Goal: Task Accomplishment & Management: Use online tool/utility

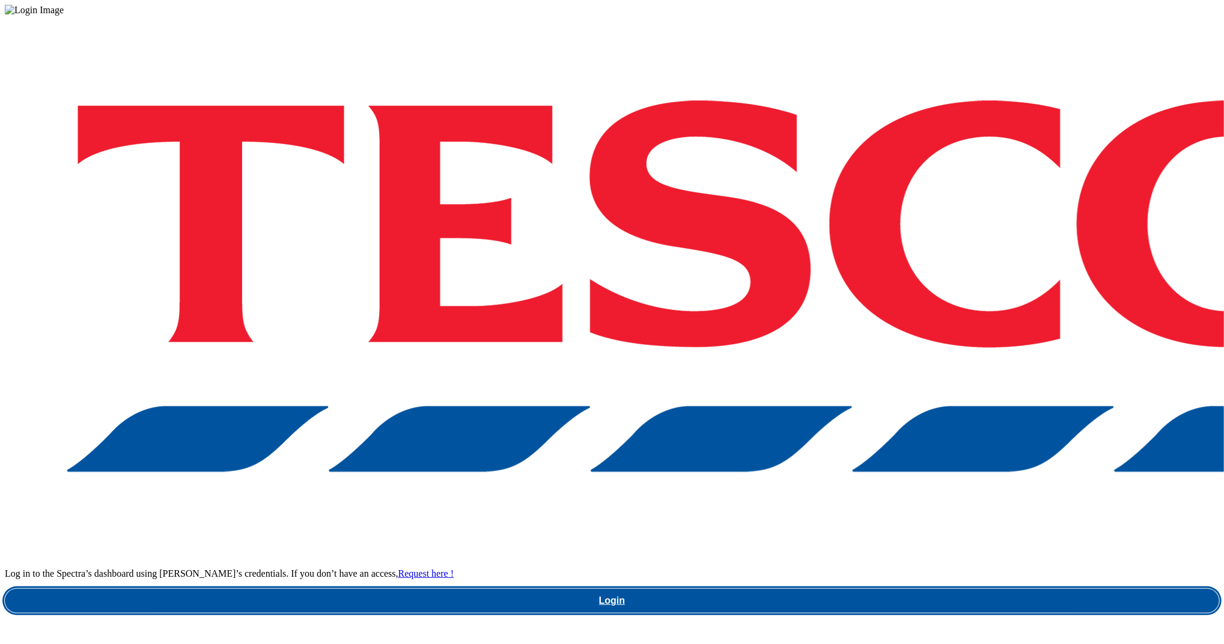
click at [915, 589] on link "Login" at bounding box center [612, 601] width 1214 height 24
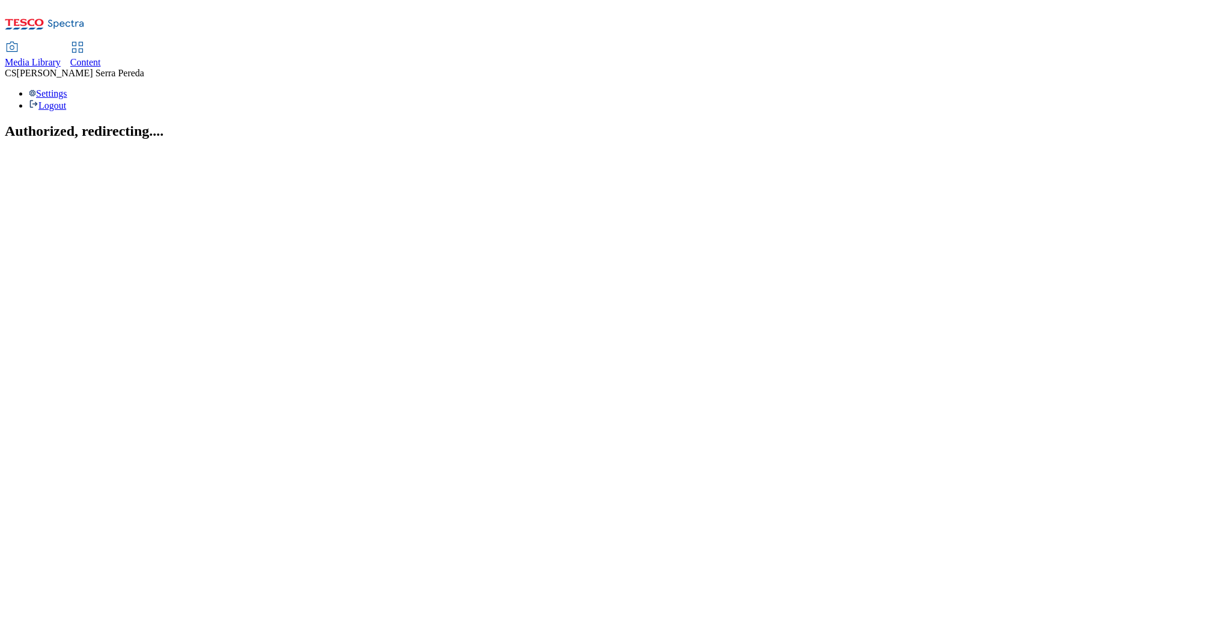
click at [101, 57] on span "Content" at bounding box center [85, 62] width 31 height 10
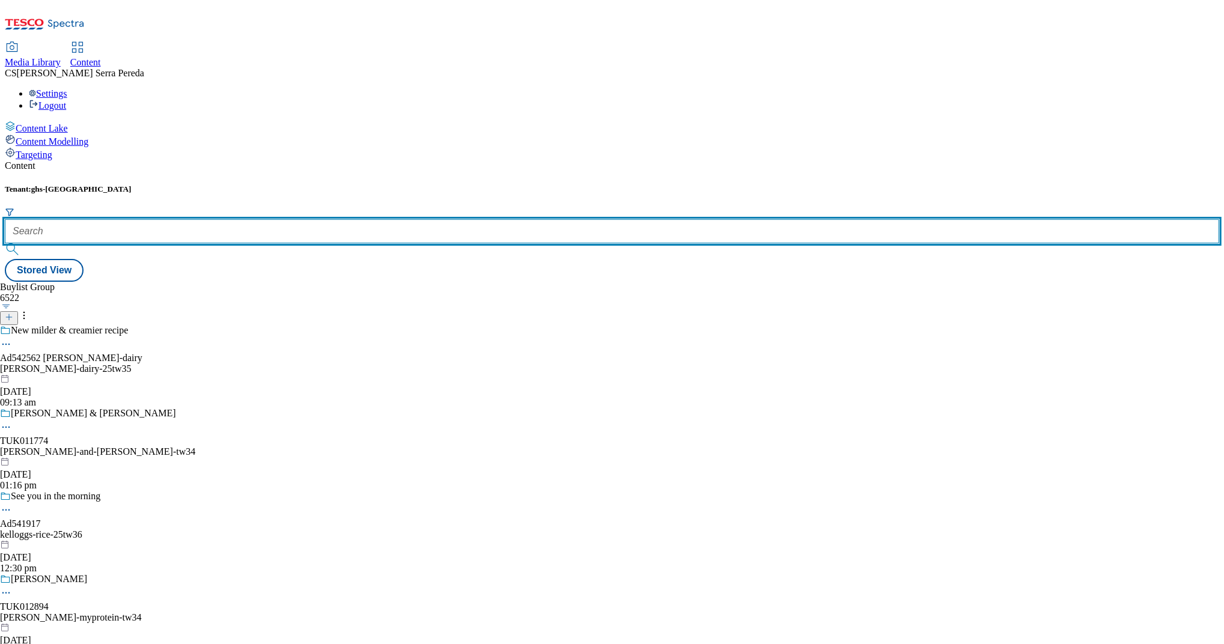
click at [267, 219] on input "text" at bounding box center [612, 231] width 1214 height 24
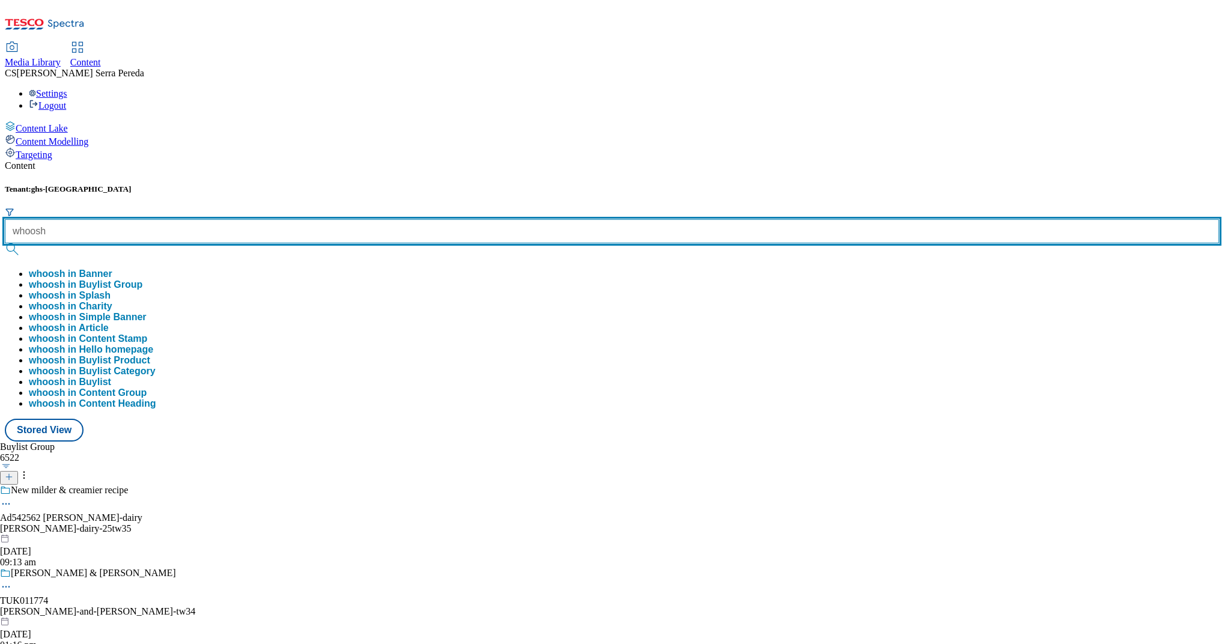
type input "whoosh"
click at [5, 243] on button "submit" at bounding box center [13, 249] width 17 height 12
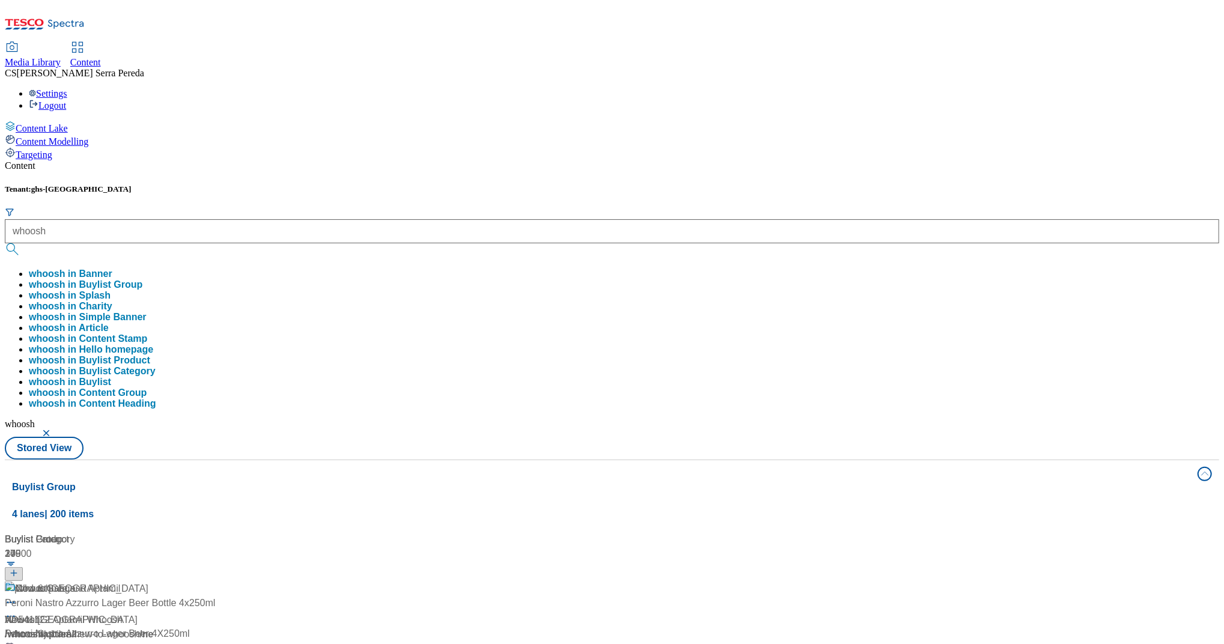
click at [300, 160] on div "Content Tenant: ghs-uk whoosh whoosh in Banner whoosh in Buylist Group whoosh i…" at bounding box center [612, 571] width 1214 height 823
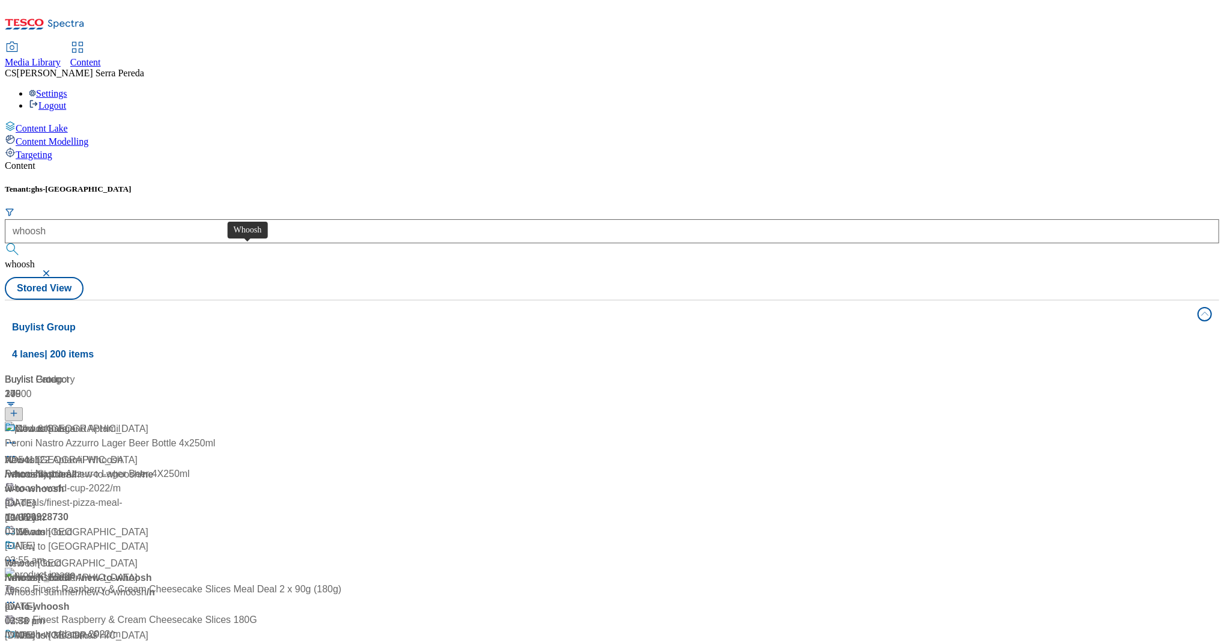
click at [51, 422] on span "Whoosh" at bounding box center [33, 429] width 35 height 15
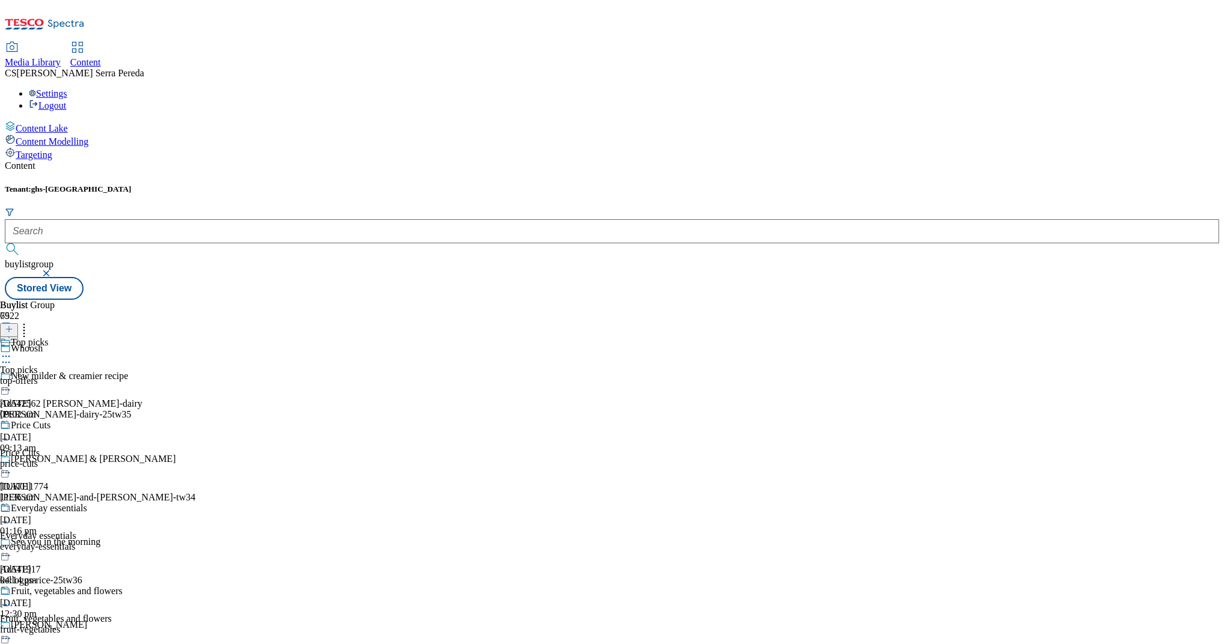
scroll to position [7534, 0]
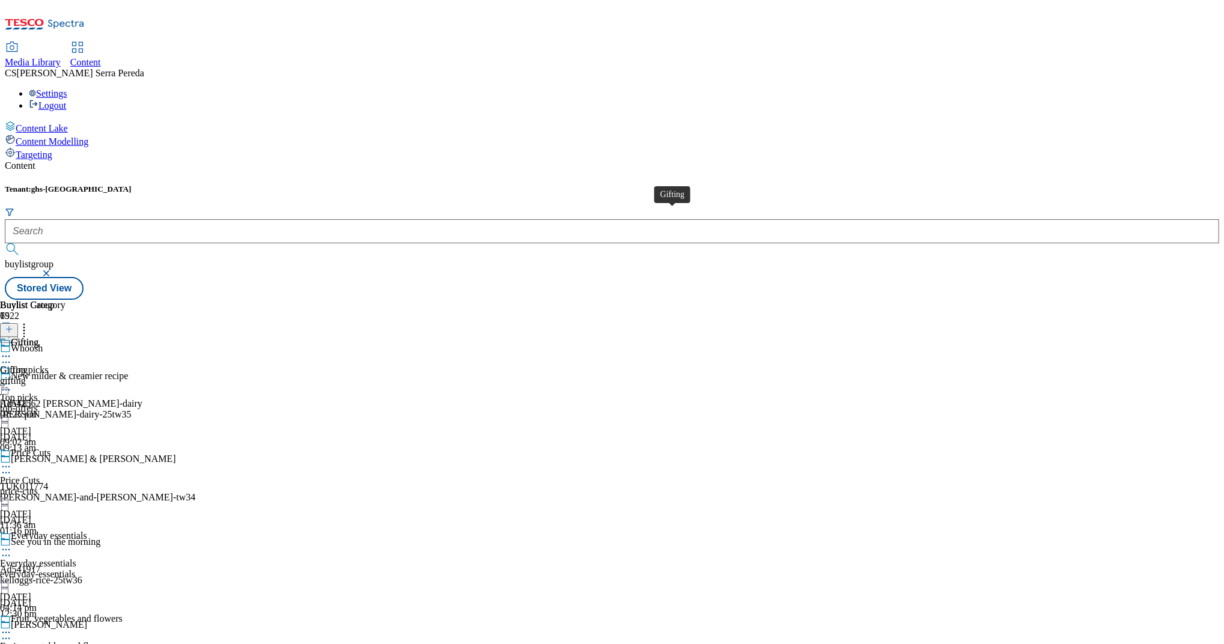
click at [28, 365] on div "Gifting" at bounding box center [14, 370] width 28 height 11
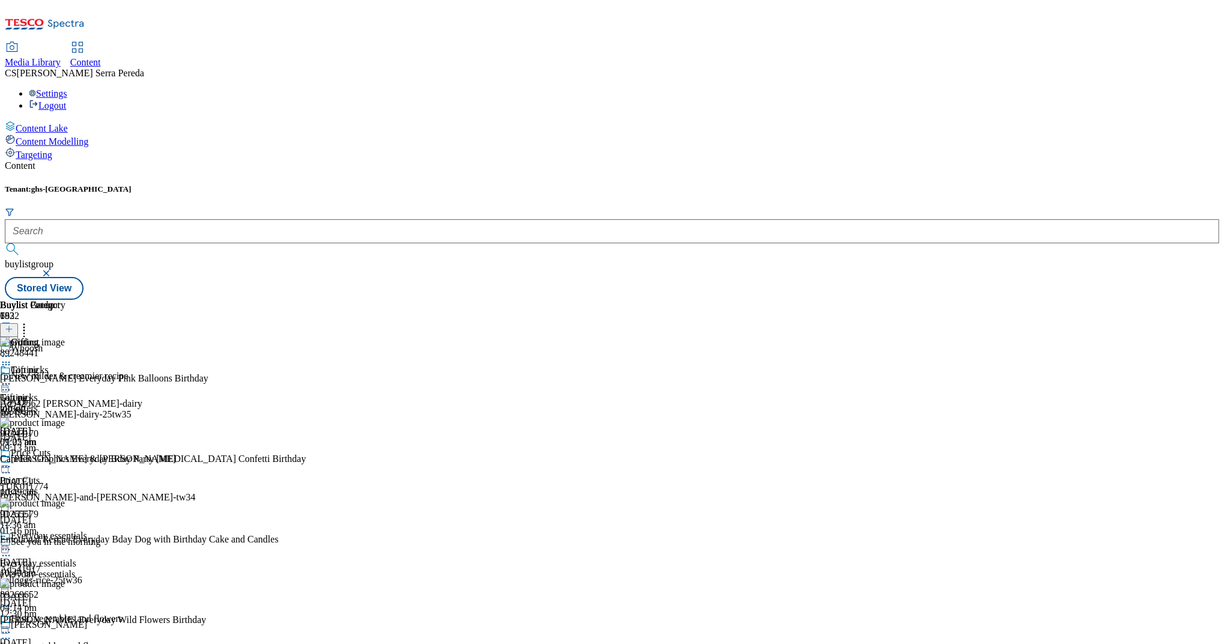
click at [30, 321] on icon at bounding box center [24, 327] width 12 height 12
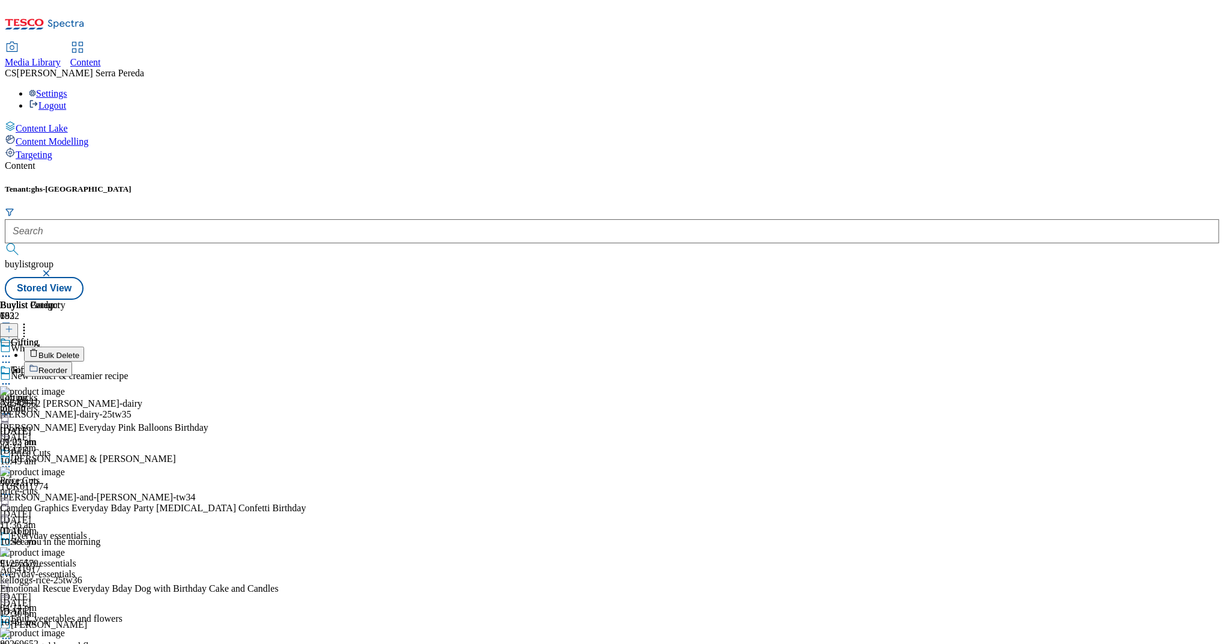
click at [67, 366] on span "Reorder" at bounding box center [52, 370] width 29 height 9
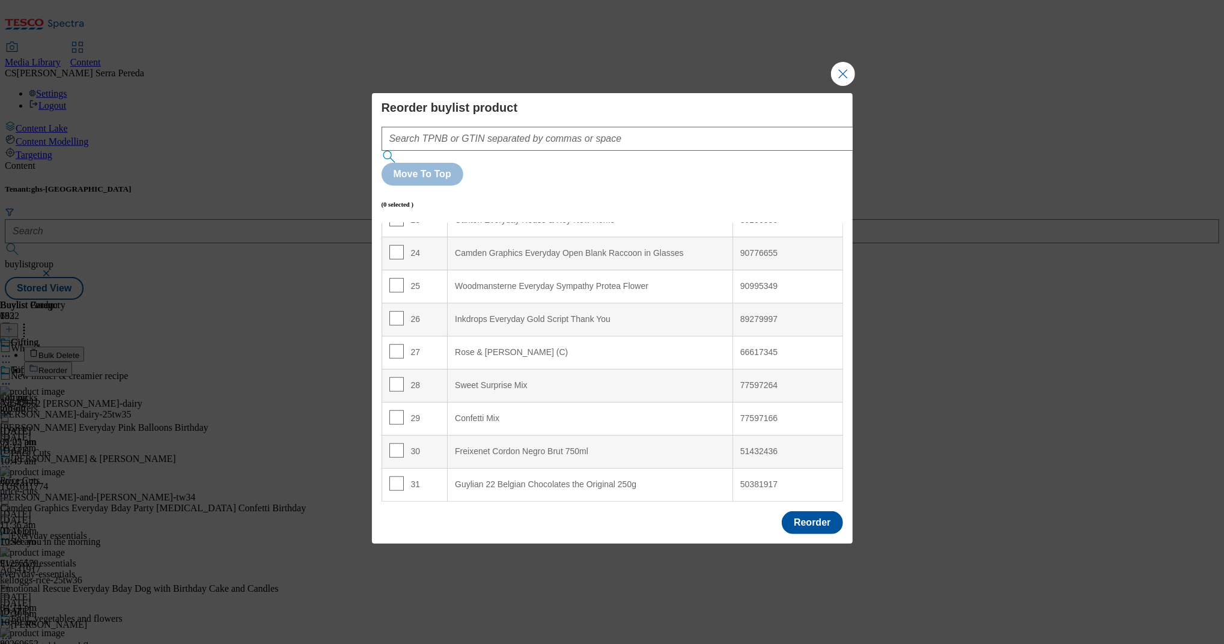
scroll to position [781, 0]
click at [394, 343] on input "Modal" at bounding box center [396, 350] width 14 height 14
checkbox input "true"
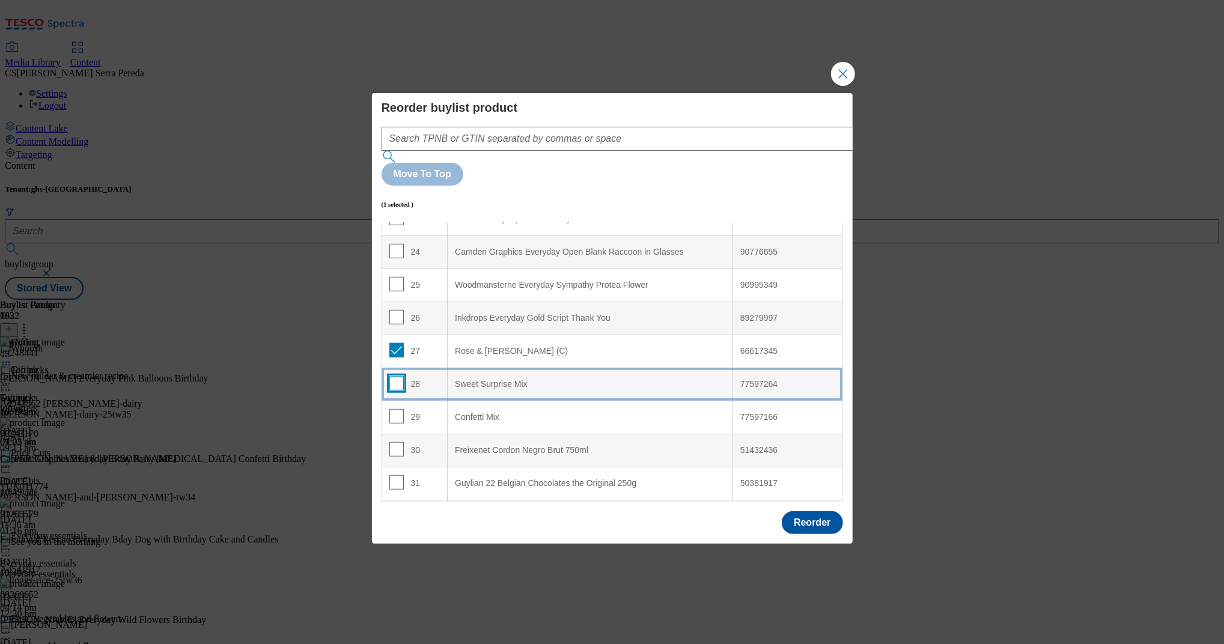
click at [393, 376] on input "Modal" at bounding box center [396, 383] width 14 height 14
checkbox input "true"
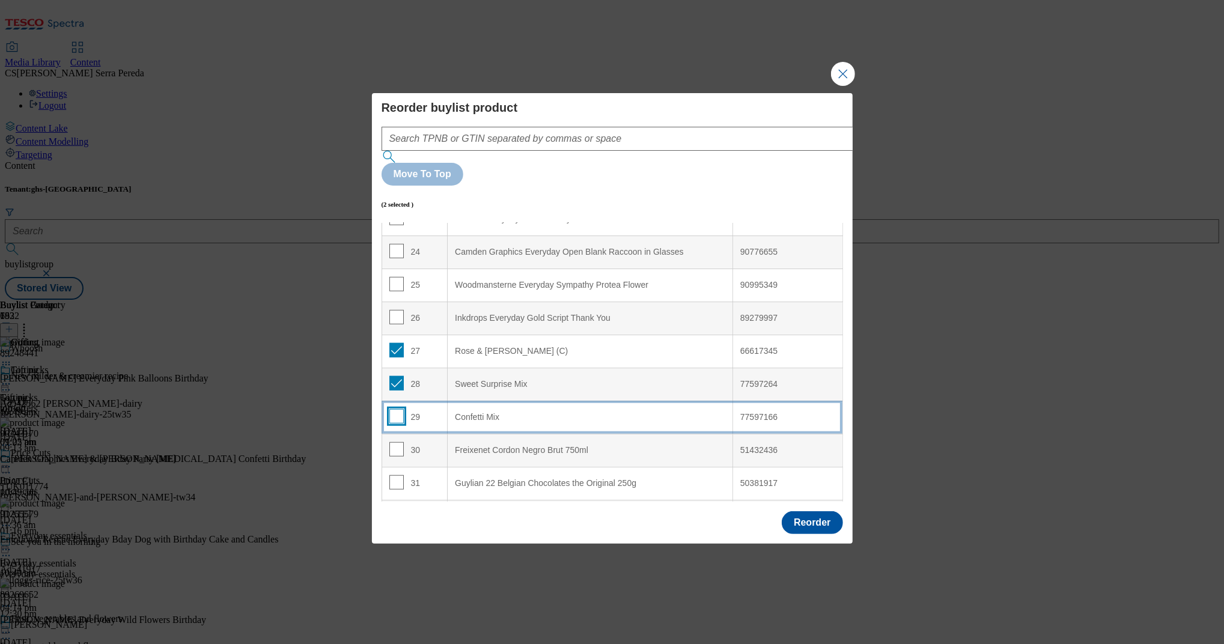
click at [397, 409] on input "Modal" at bounding box center [396, 416] width 14 height 14
checkbox input "true"
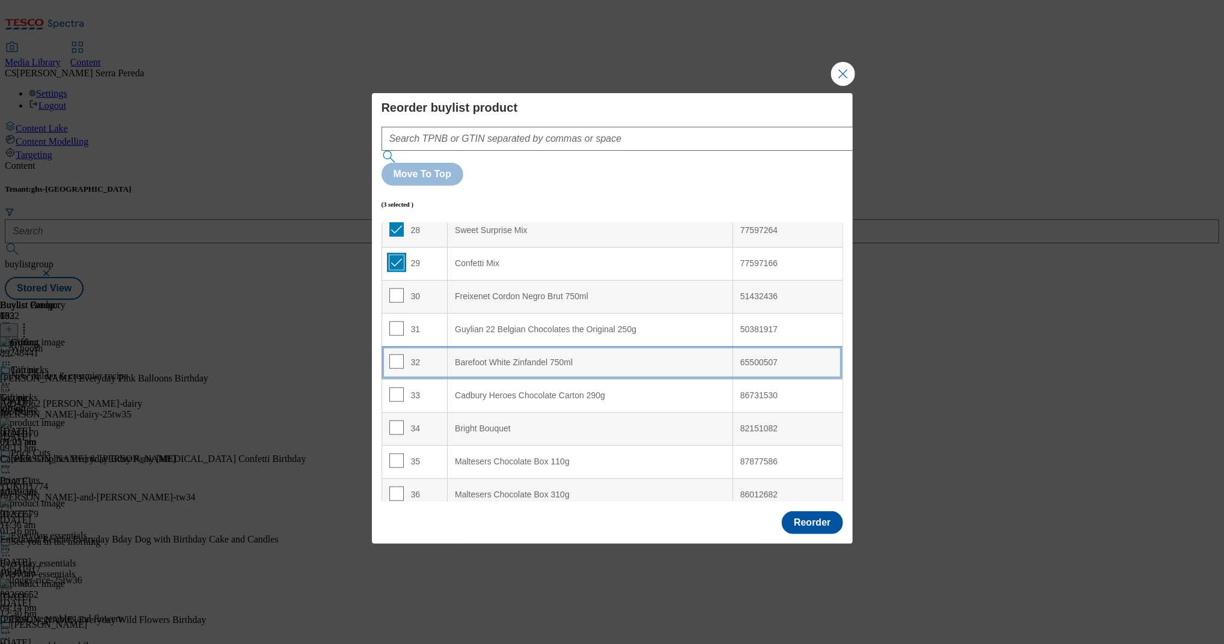
scroll to position [935, 0]
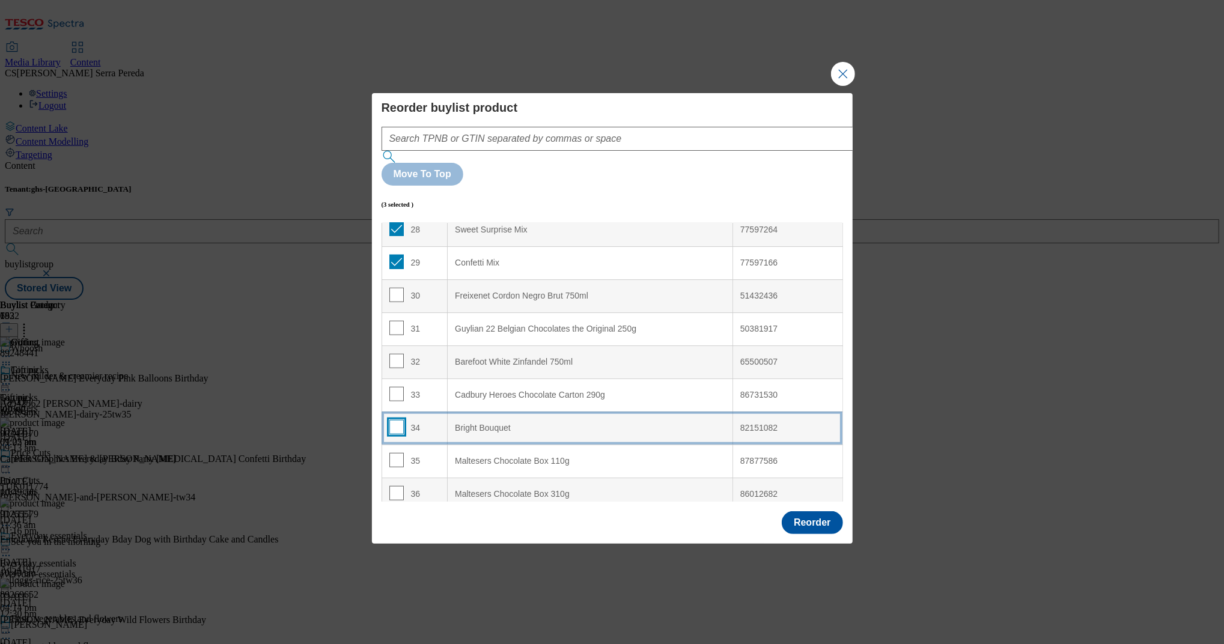
click at [395, 420] on input "Modal" at bounding box center [396, 427] width 14 height 14
checkbox input "true"
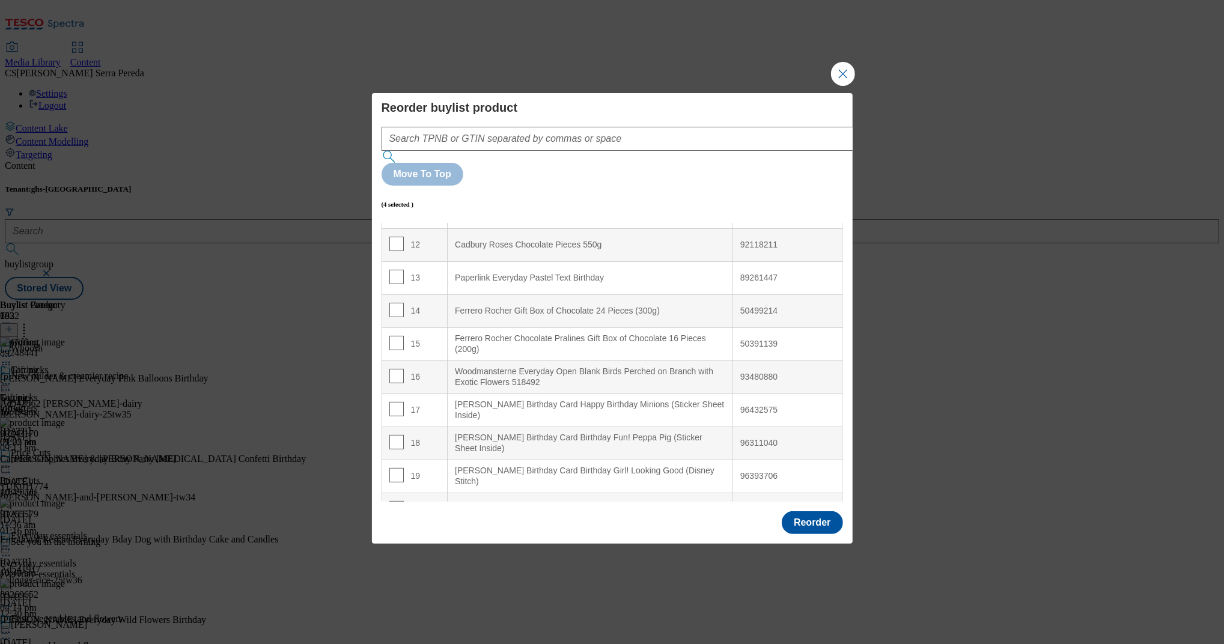
scroll to position [0, 0]
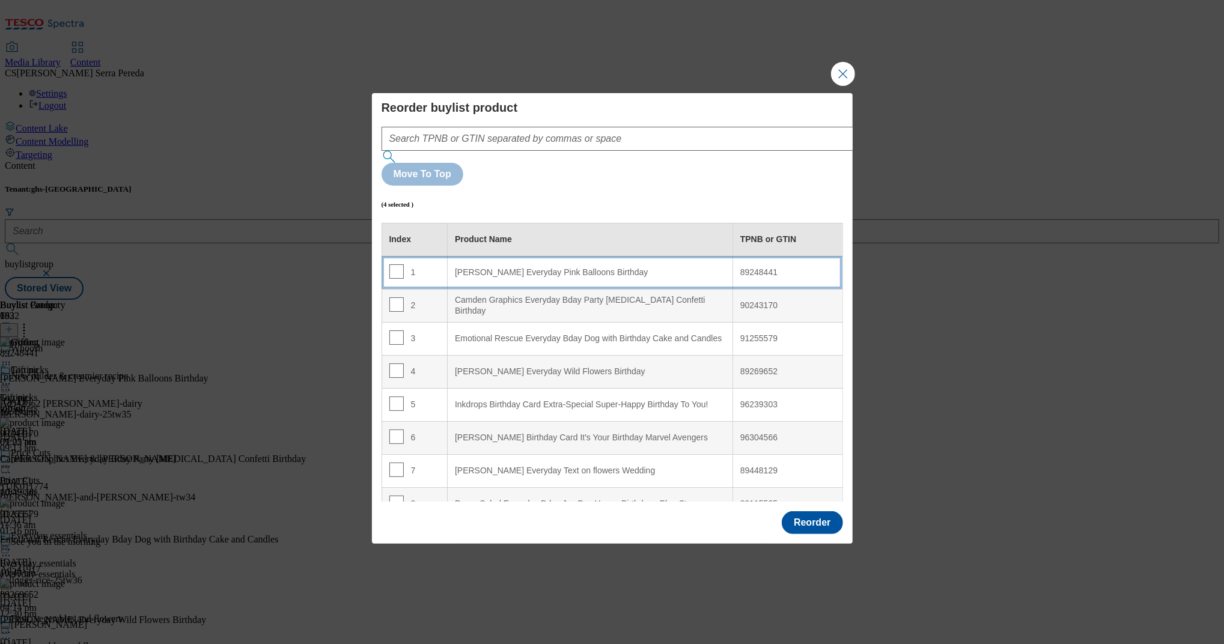
click at [489, 267] on div "[PERSON_NAME] Everyday Pink Balloons Birthday" at bounding box center [590, 272] width 270 height 11
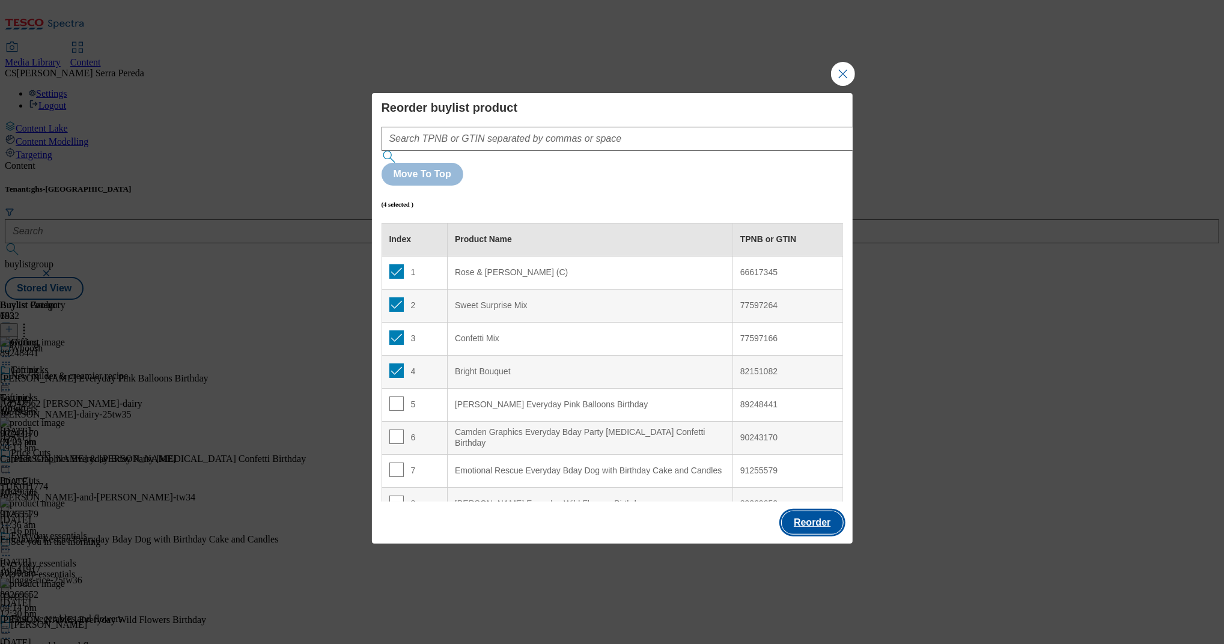
click at [811, 483] on button "Reorder" at bounding box center [812, 522] width 61 height 23
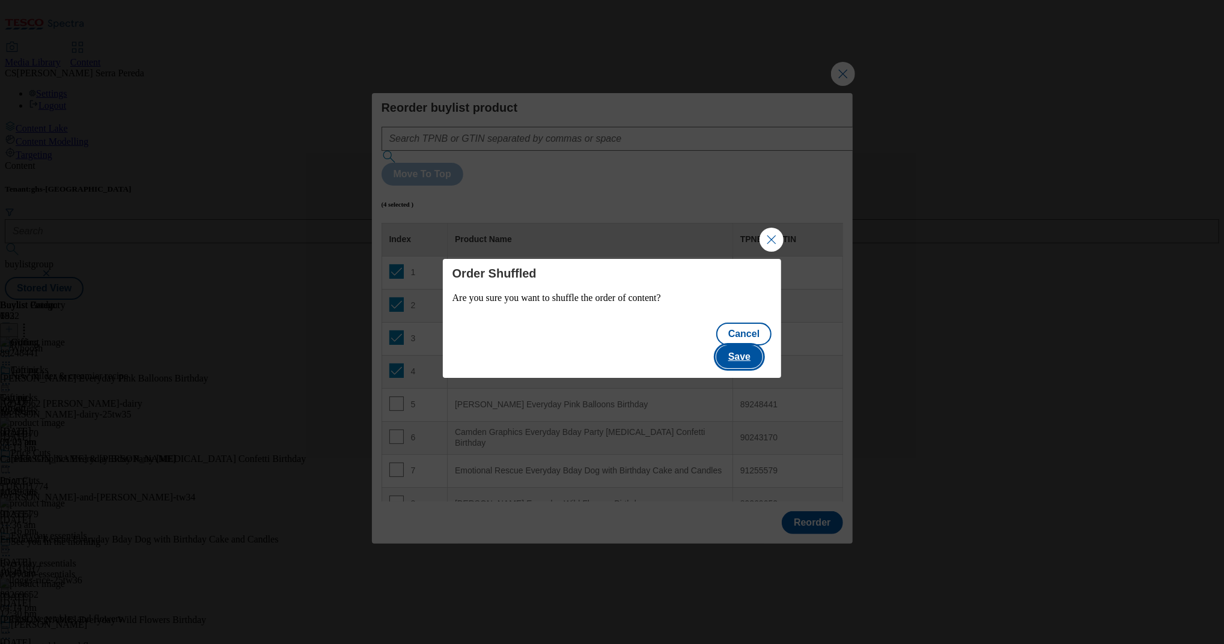
click at [752, 349] on button "Save" at bounding box center [739, 357] width 46 height 23
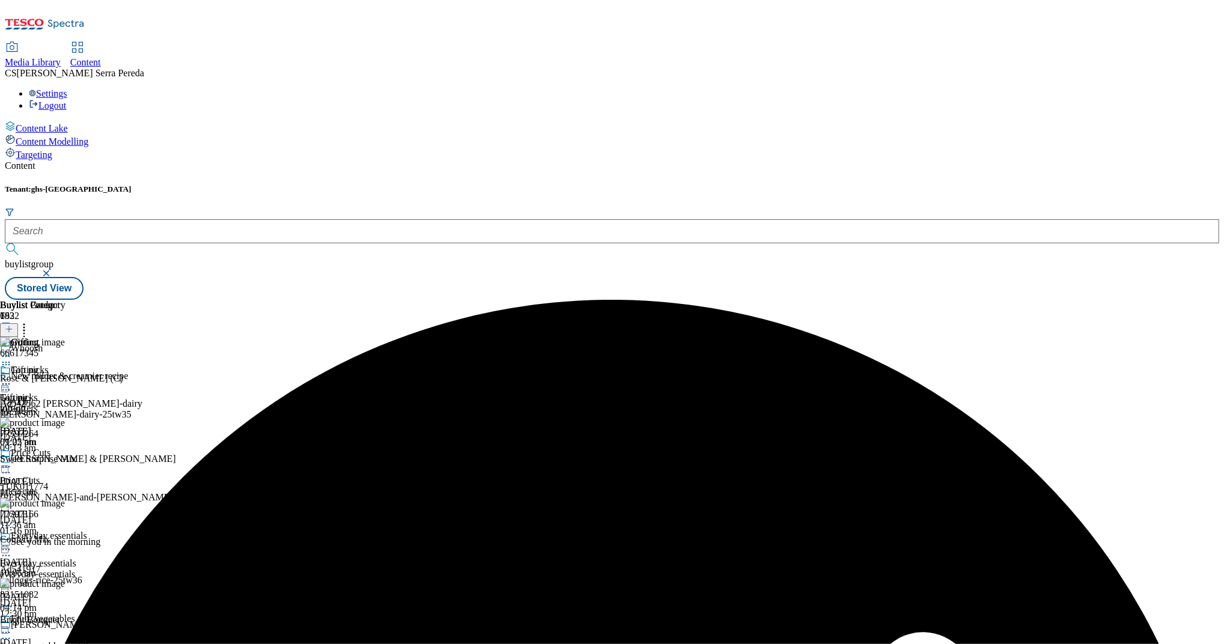
click at [12, 378] on icon at bounding box center [6, 384] width 12 height 12
click at [51, 405] on span "Edit" at bounding box center [44, 409] width 14 height 9
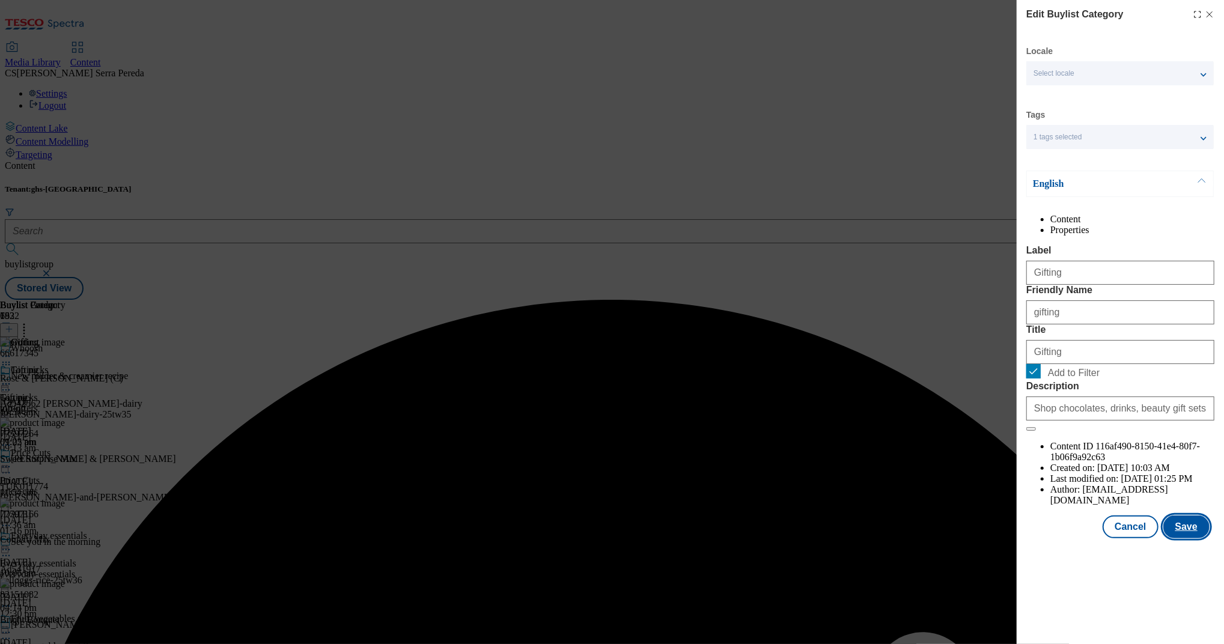
click at [918, 483] on button "Save" at bounding box center [1186, 527] width 46 height 23
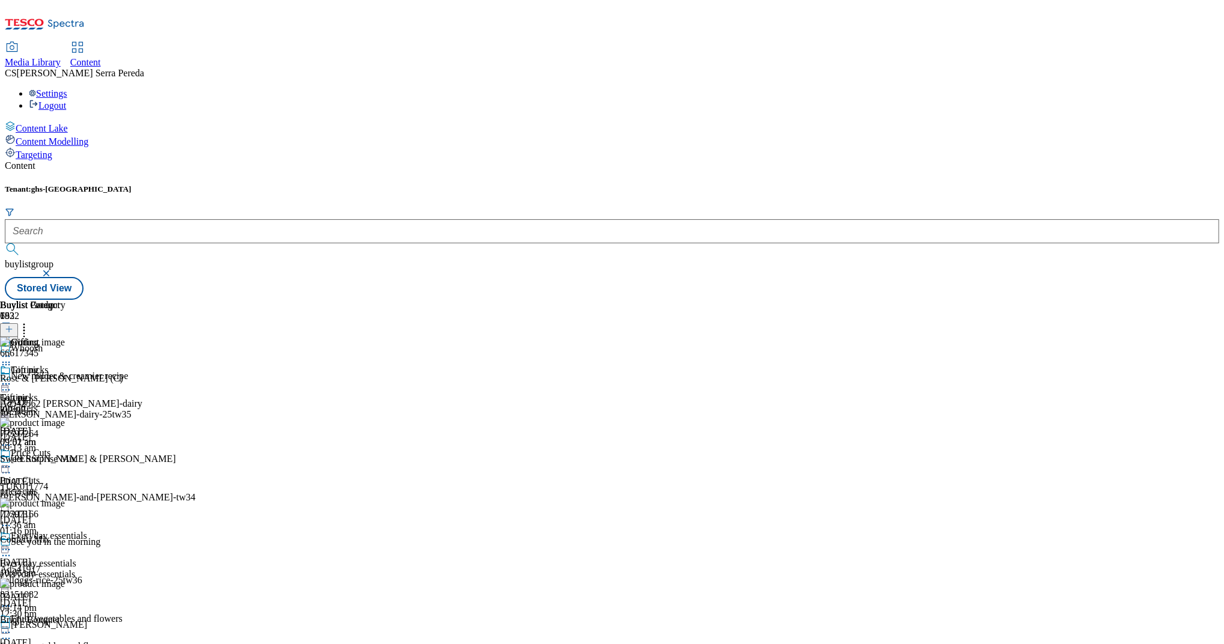
click at [12, 378] on icon at bounding box center [6, 384] width 12 height 12
click at [65, 460] on span "Preview" at bounding box center [51, 464] width 28 height 9
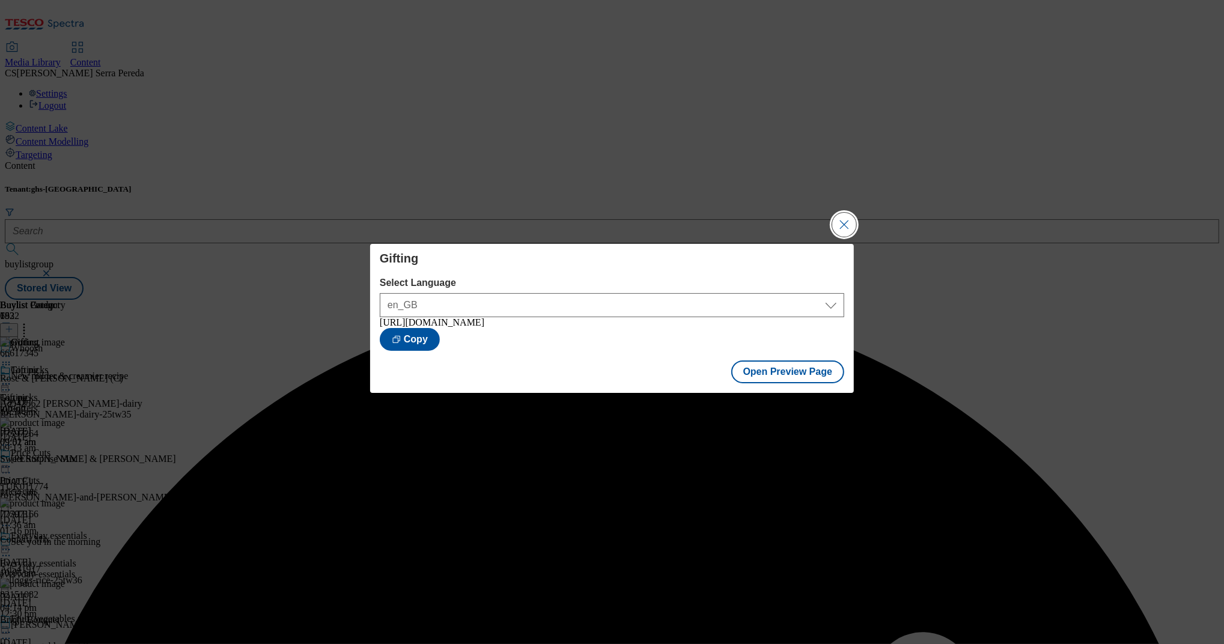
click at [845, 224] on button "Close Modal" at bounding box center [844, 225] width 24 height 24
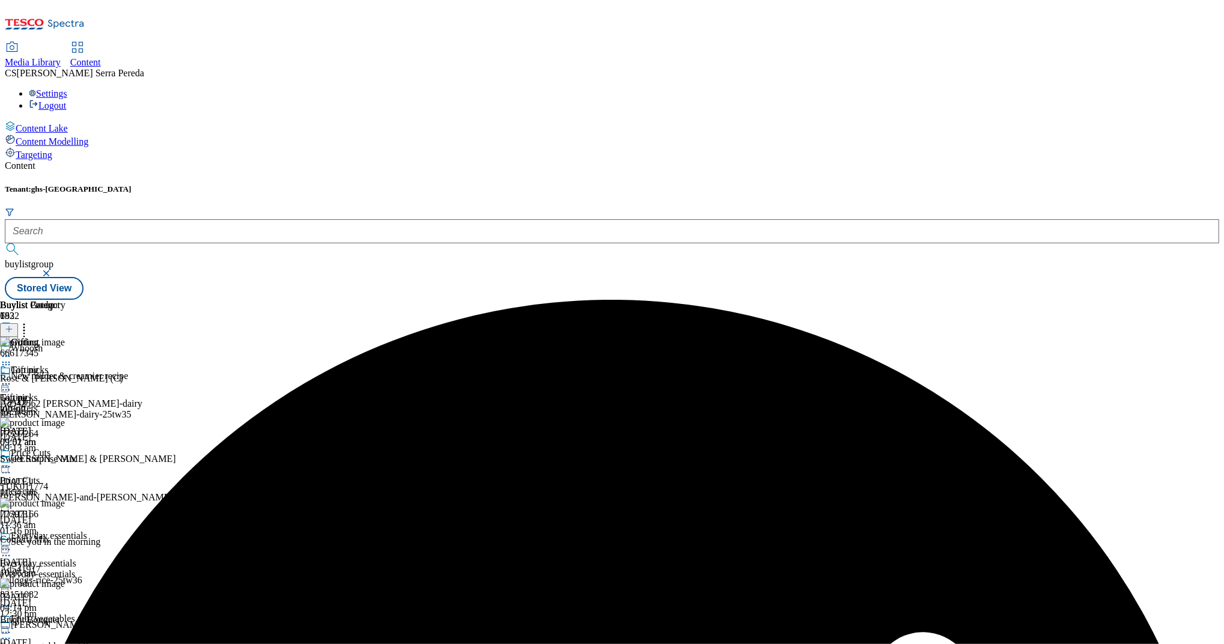
click at [12, 378] on icon at bounding box center [6, 384] width 12 height 12
click at [64, 483] on span "Publish" at bounding box center [50, 506] width 26 height 9
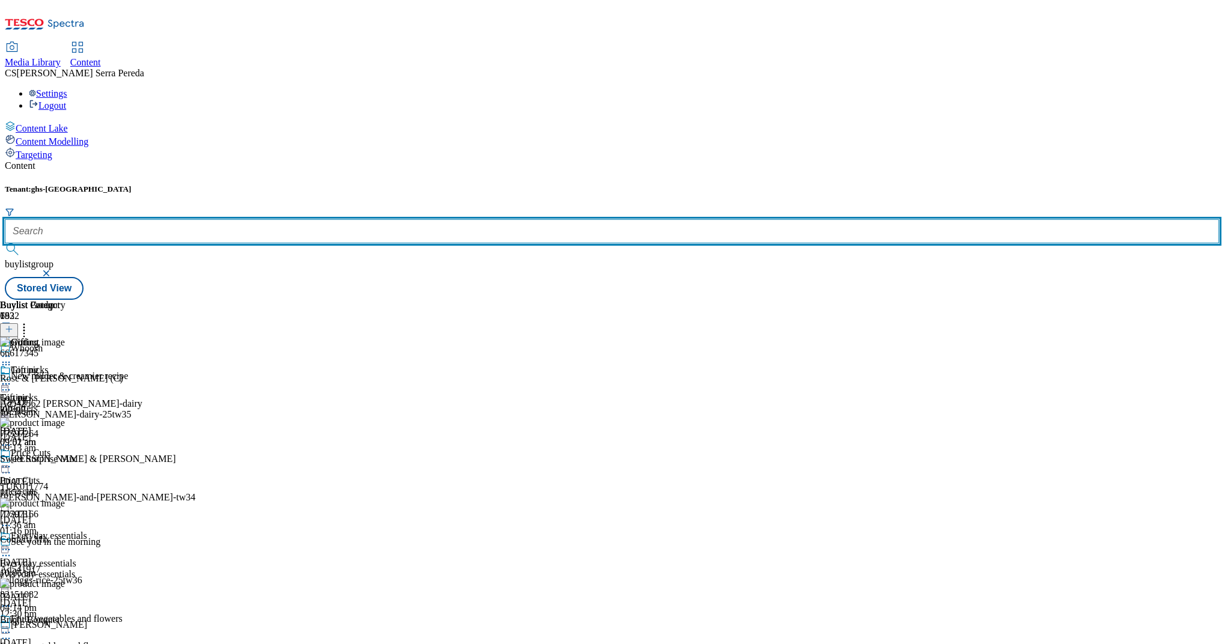
click at [261, 219] on input "text" at bounding box center [612, 231] width 1214 height 24
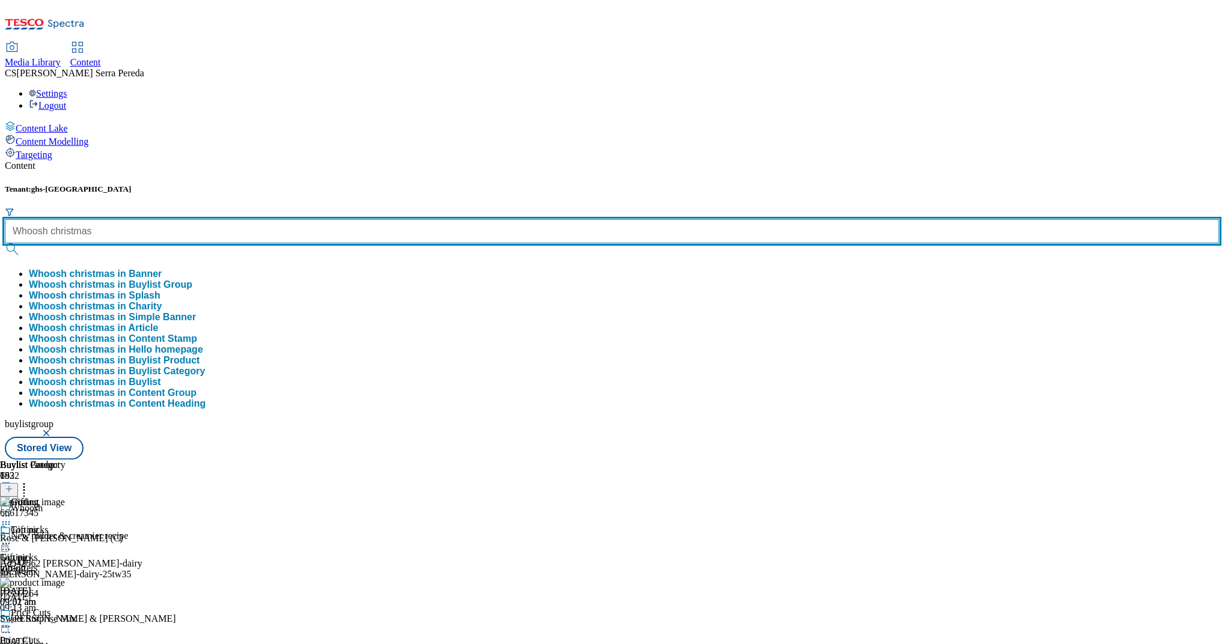
type input "Whoosh christmas"
click at [5, 243] on button "submit" at bounding box center [13, 249] width 17 height 12
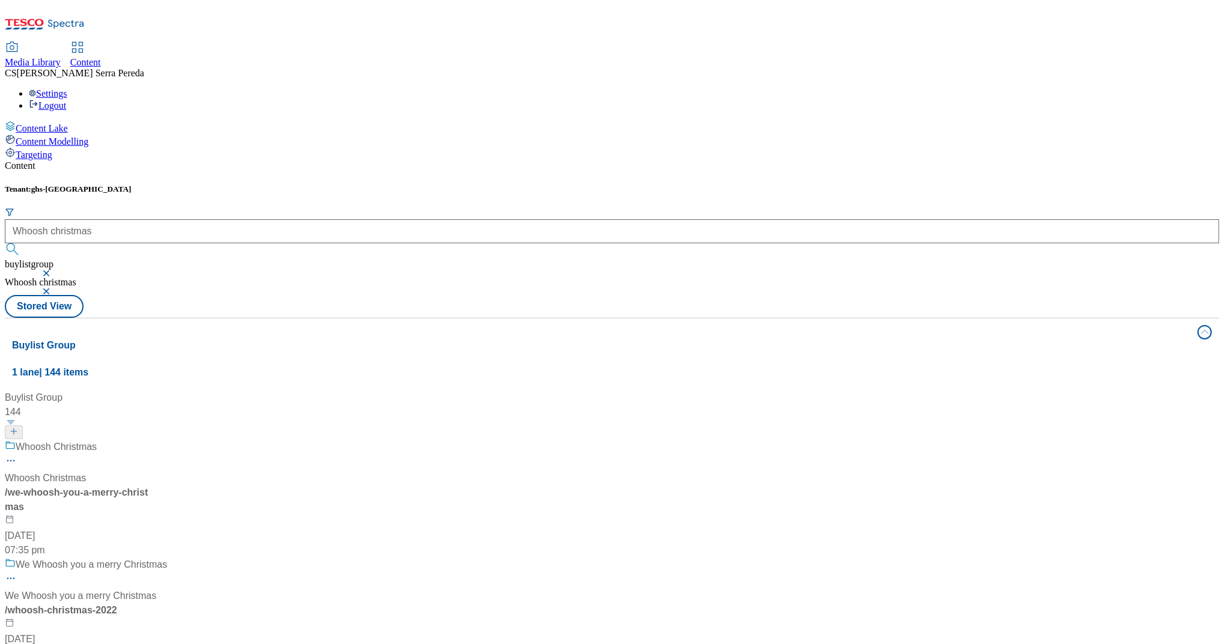
click at [86, 471] on div "Whoosh Christmas" at bounding box center [45, 478] width 81 height 14
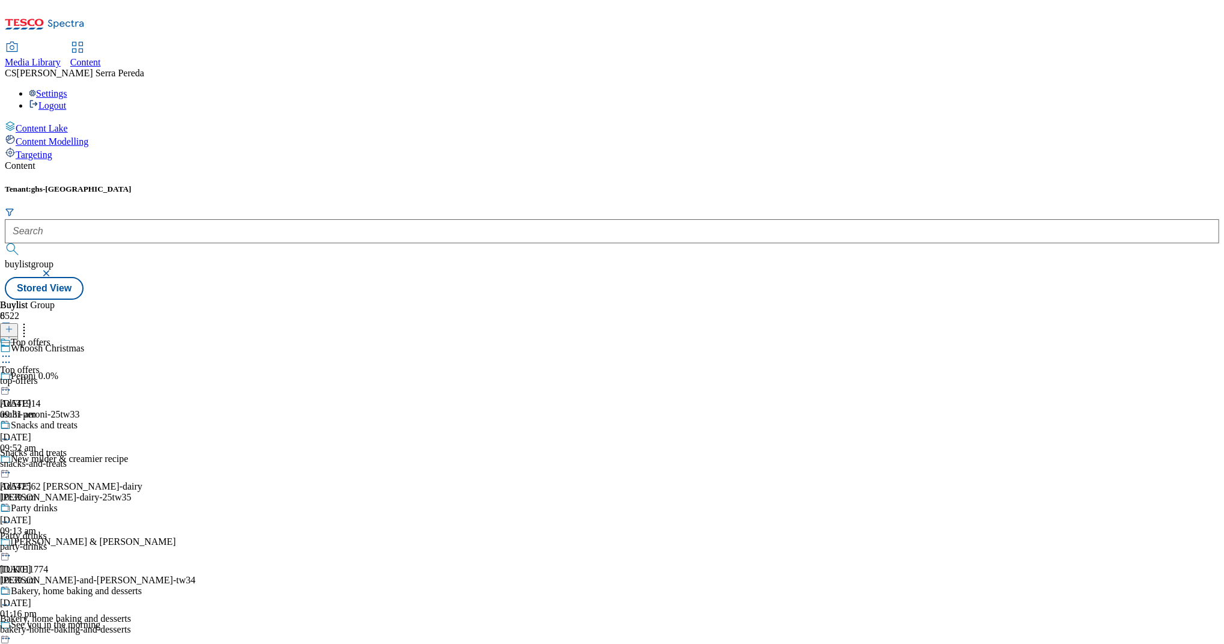
scroll to position [614, 0]
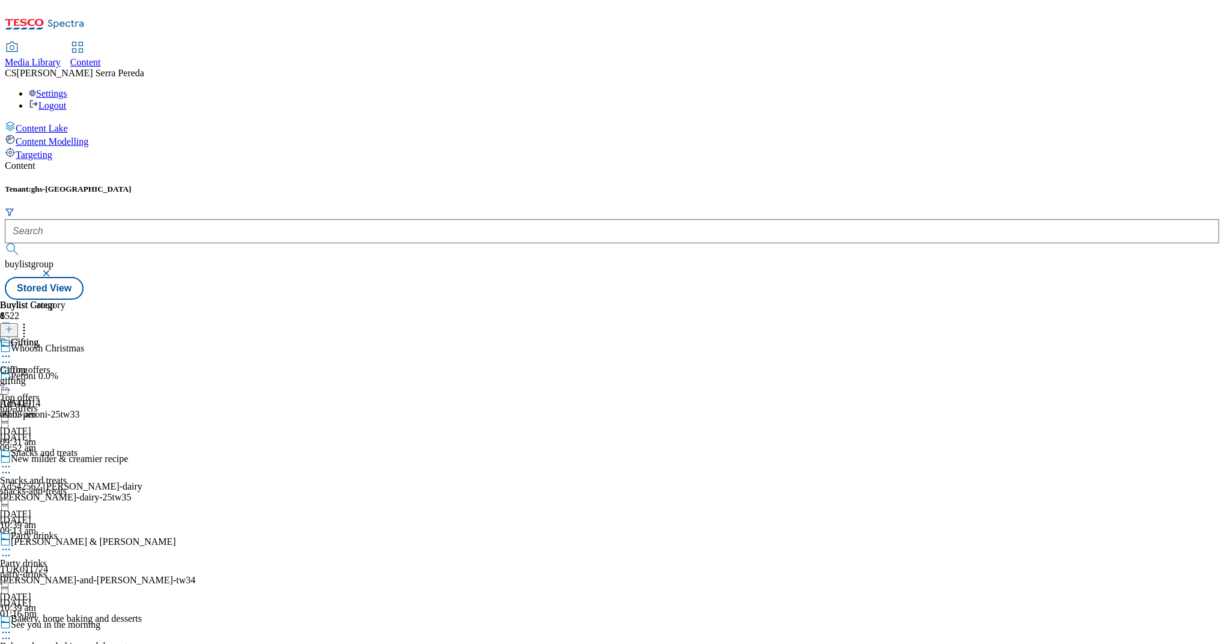
click at [65, 337] on div "Gifting Gifting gifting [DATE] 09:03 am" at bounding box center [32, 378] width 65 height 83
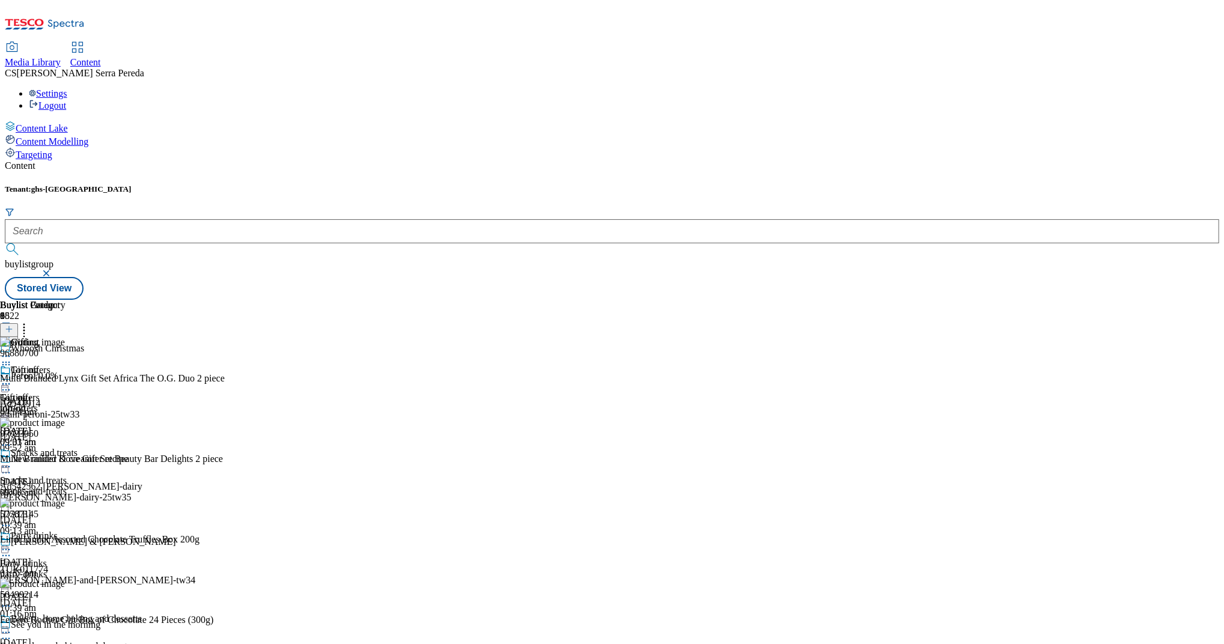
click at [30, 321] on icon at bounding box center [24, 327] width 12 height 12
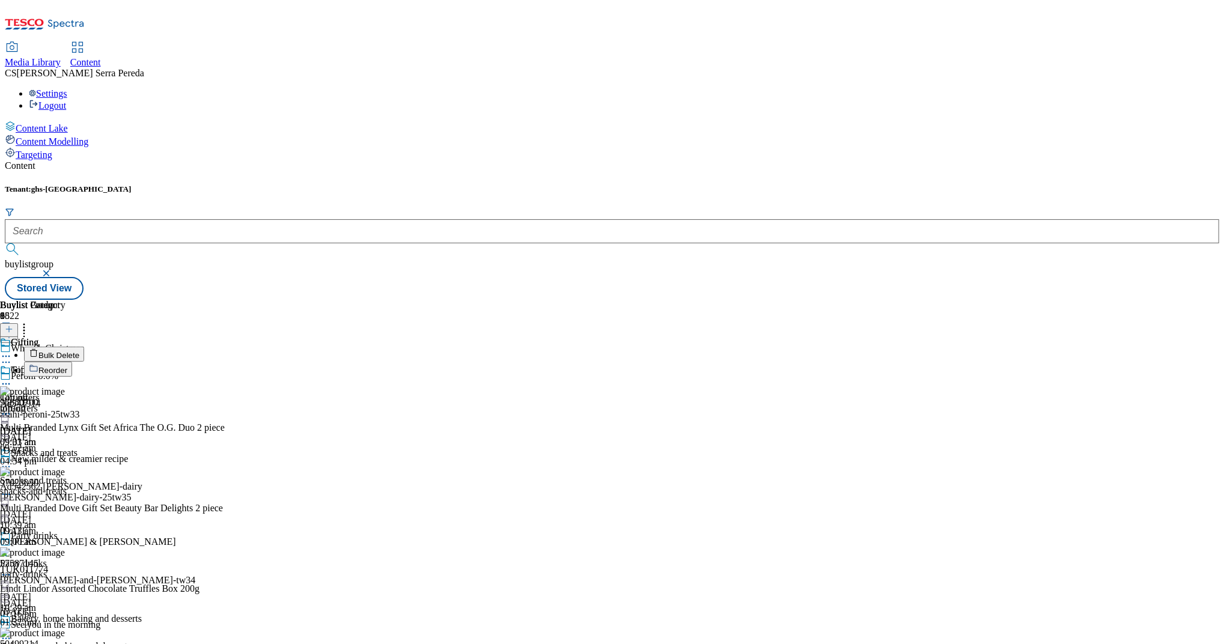
click at [72, 362] on button "Reorder" at bounding box center [48, 369] width 48 height 15
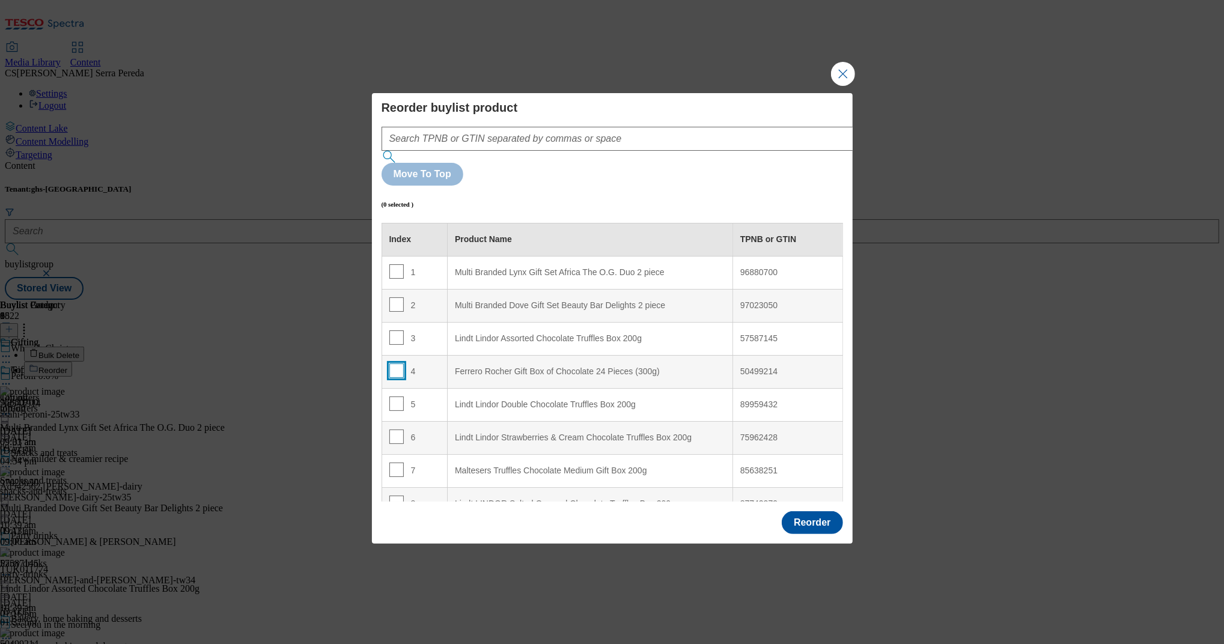
click at [393, 364] on input "Modal" at bounding box center [396, 371] width 14 height 14
checkbox input "true"
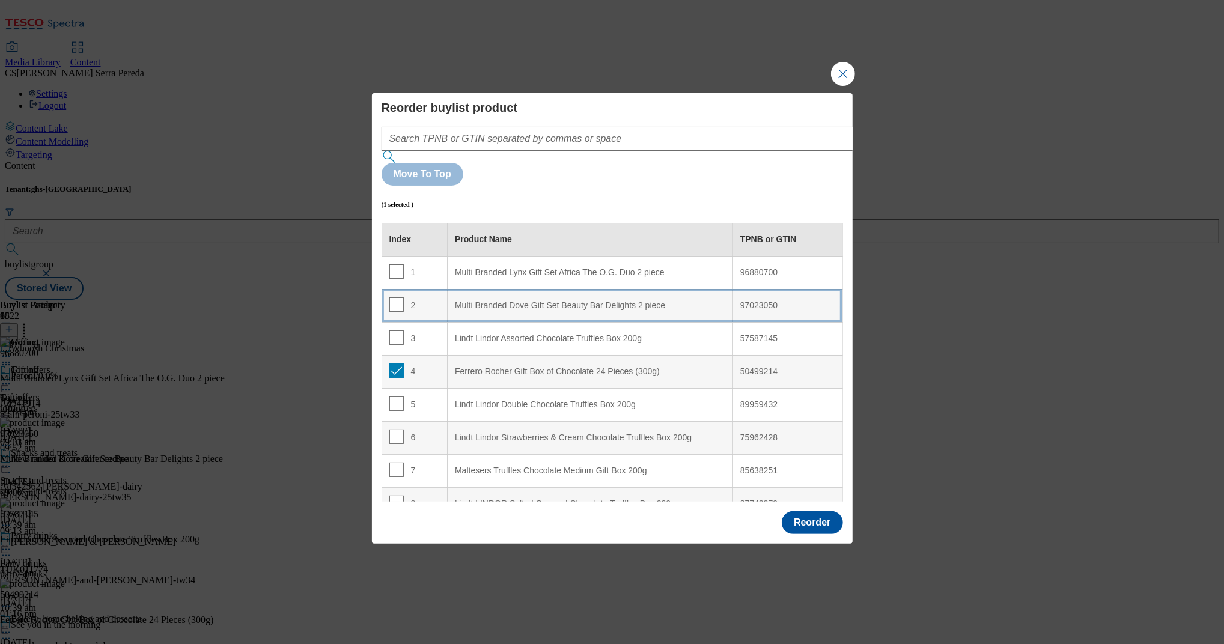
click at [487, 300] on div "Multi Branded Dove Gift Set Beauty Bar Delights 2 piece" at bounding box center [590, 305] width 270 height 11
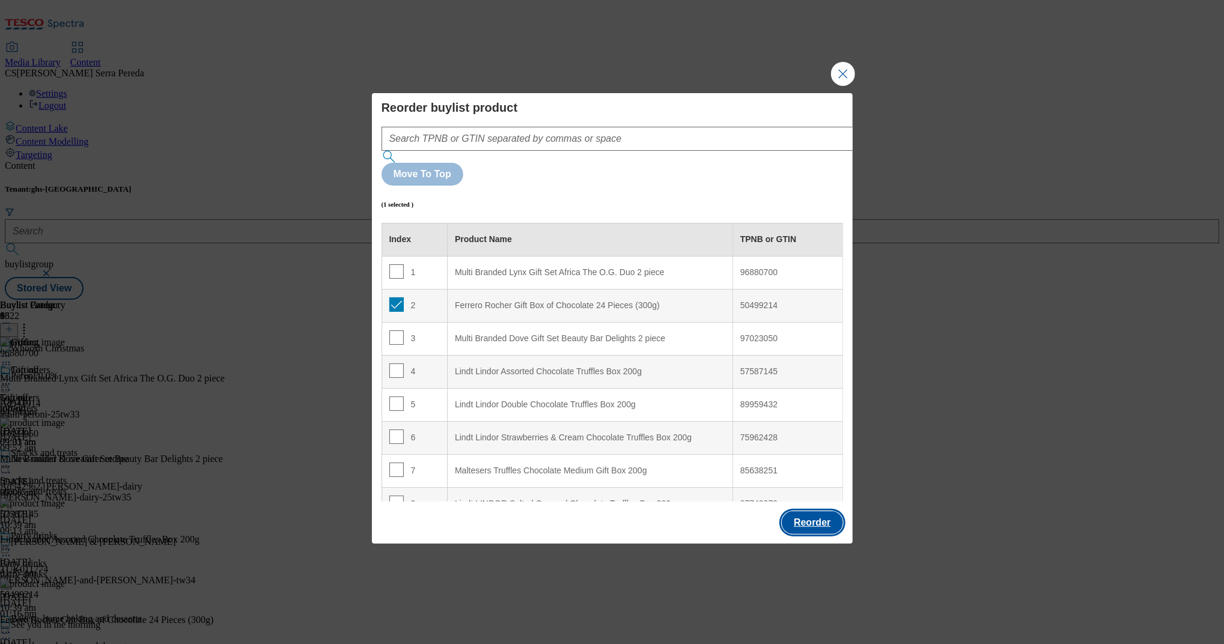
click at [824, 483] on button "Reorder" at bounding box center [812, 522] width 61 height 23
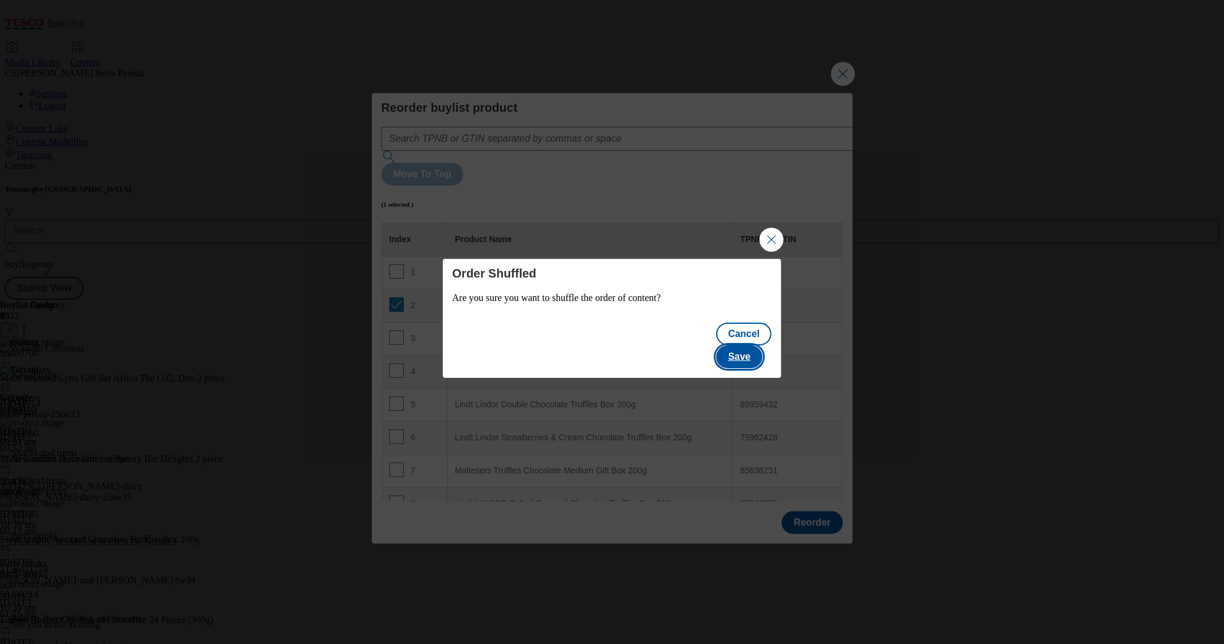
click at [750, 346] on button "Save" at bounding box center [739, 357] width 46 height 23
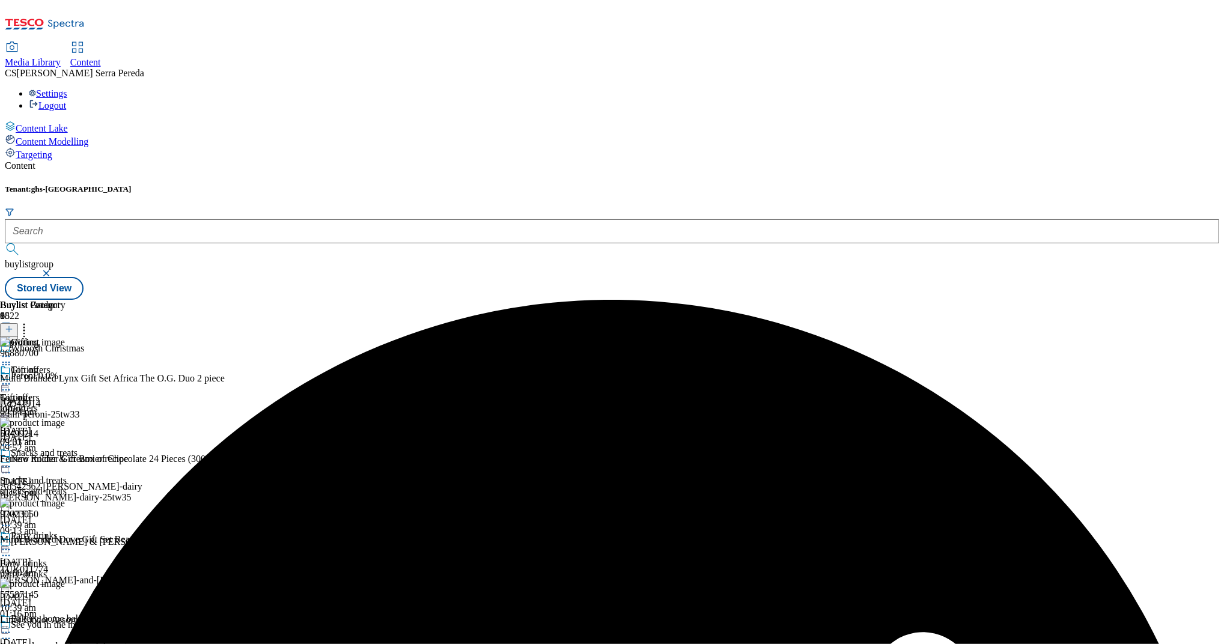
click at [12, 378] on icon at bounding box center [6, 384] width 12 height 12
click at [105, 402] on li "Edit" at bounding box center [64, 409] width 81 height 14
click at [12, 378] on icon at bounding box center [6, 384] width 12 height 12
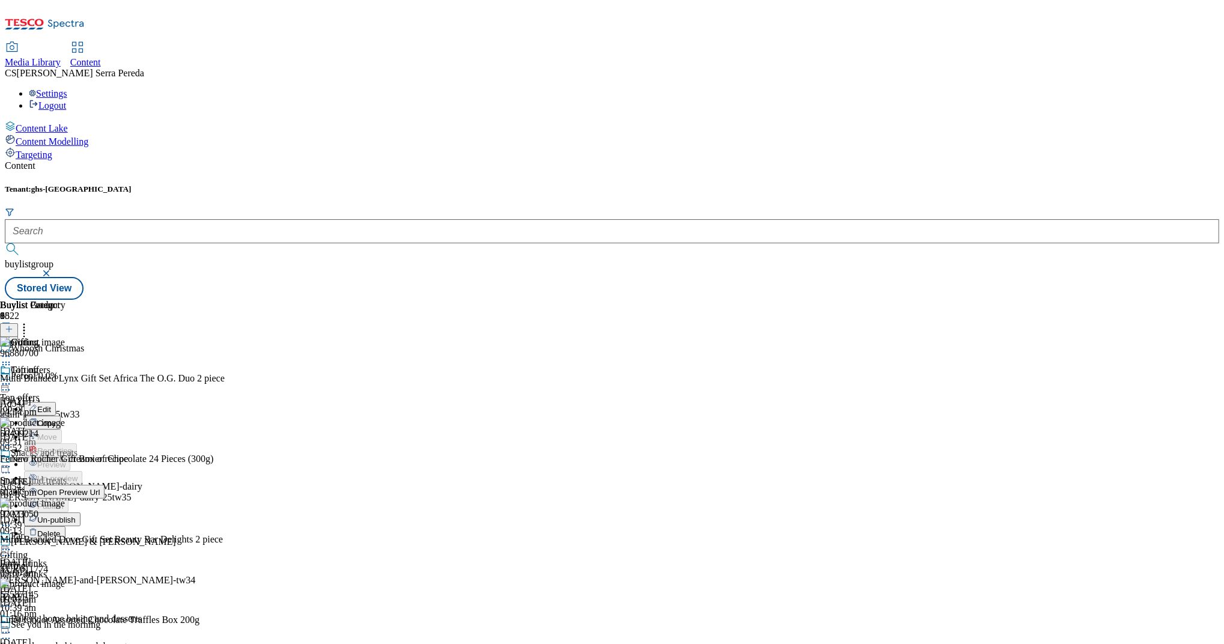
click at [56, 402] on button "Edit" at bounding box center [40, 409] width 32 height 14
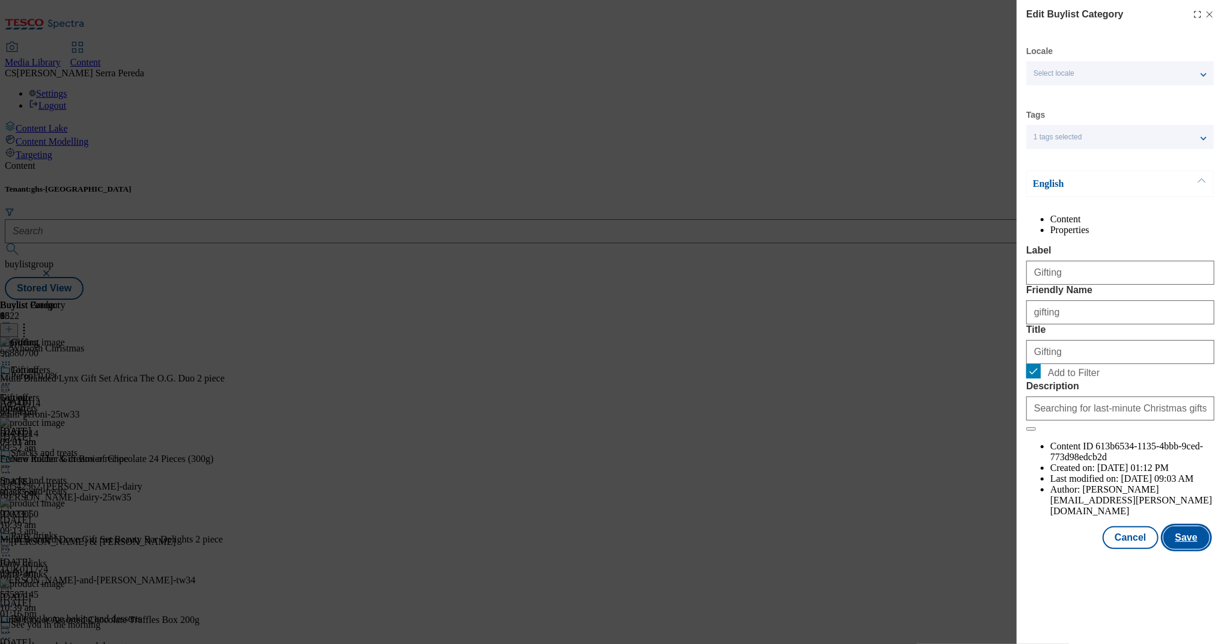
click at [918, 483] on button "Save" at bounding box center [1186, 537] width 46 height 23
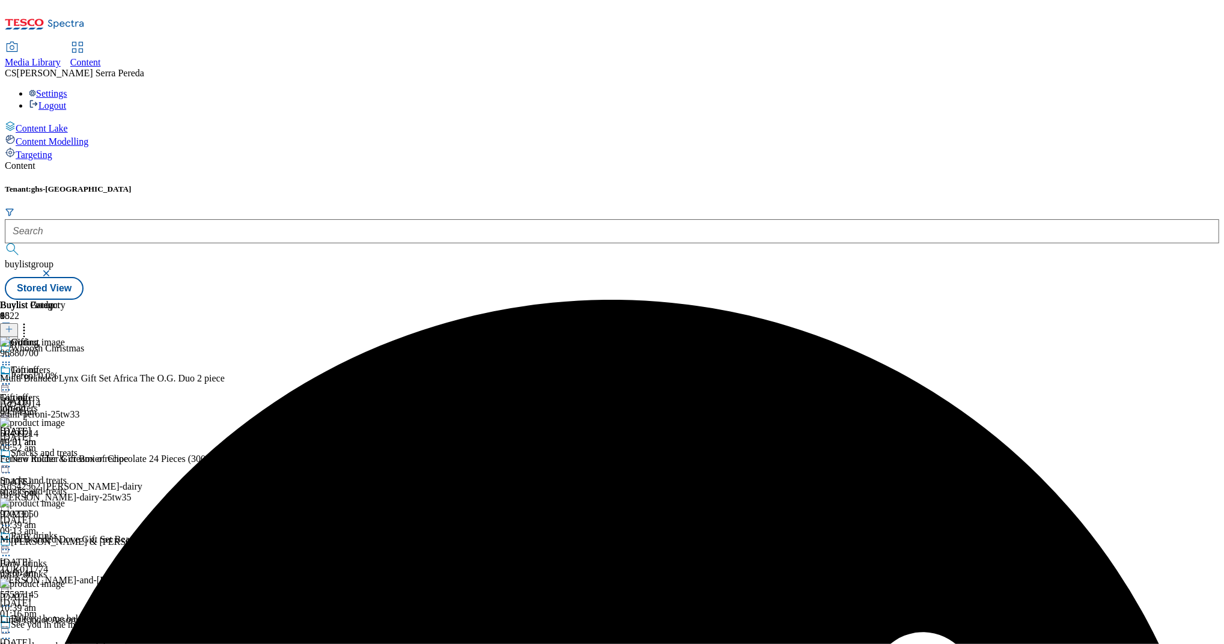
click at [12, 378] on icon at bounding box center [6, 384] width 12 height 12
click at [65, 460] on span "Preview" at bounding box center [51, 464] width 28 height 9
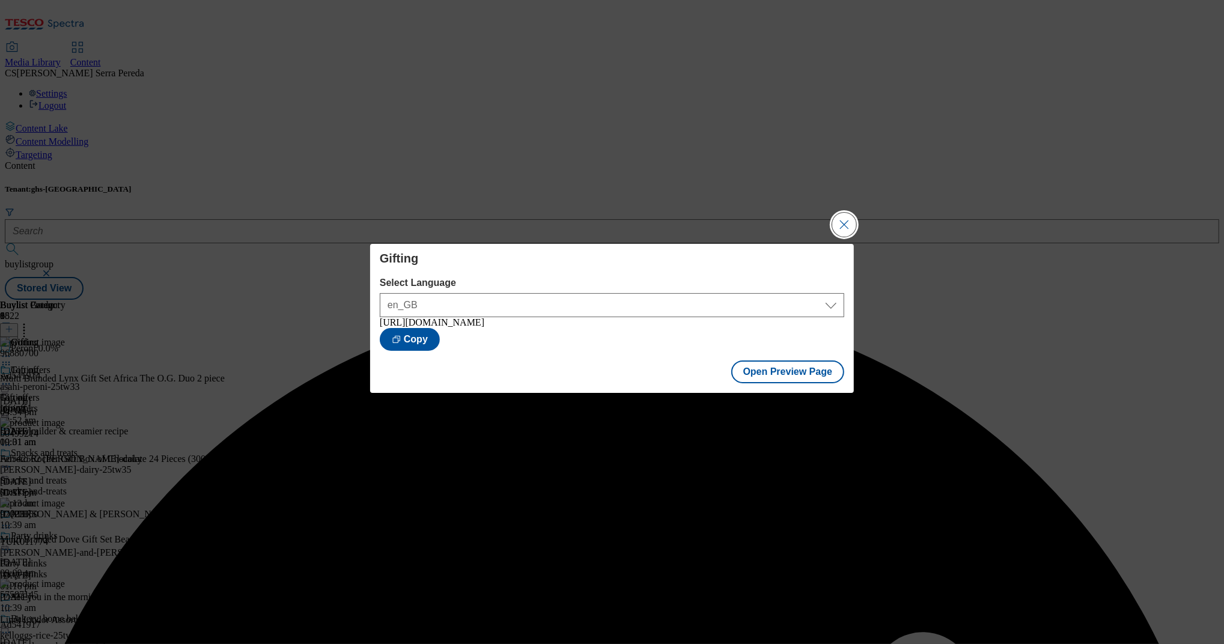
click at [847, 222] on button "Close Modal" at bounding box center [844, 225] width 24 height 24
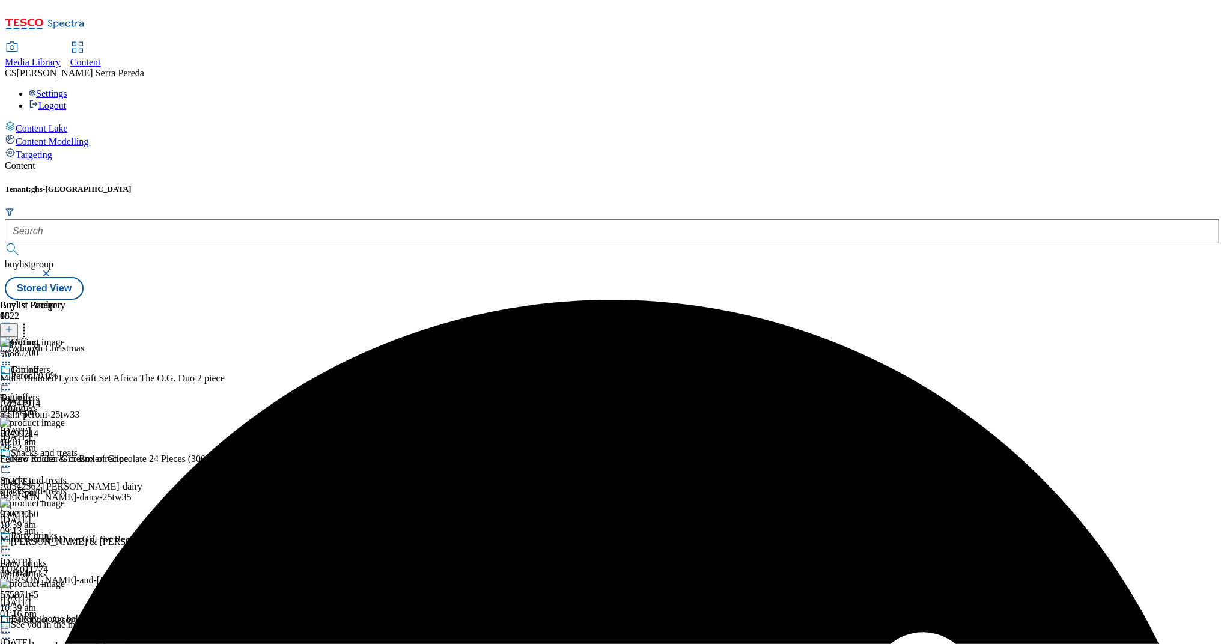
click at [65, 365] on div "Gifting" at bounding box center [32, 379] width 65 height 28
click at [12, 378] on icon at bounding box center [6, 384] width 12 height 12
click at [64, 483] on span "Publish" at bounding box center [50, 506] width 26 height 9
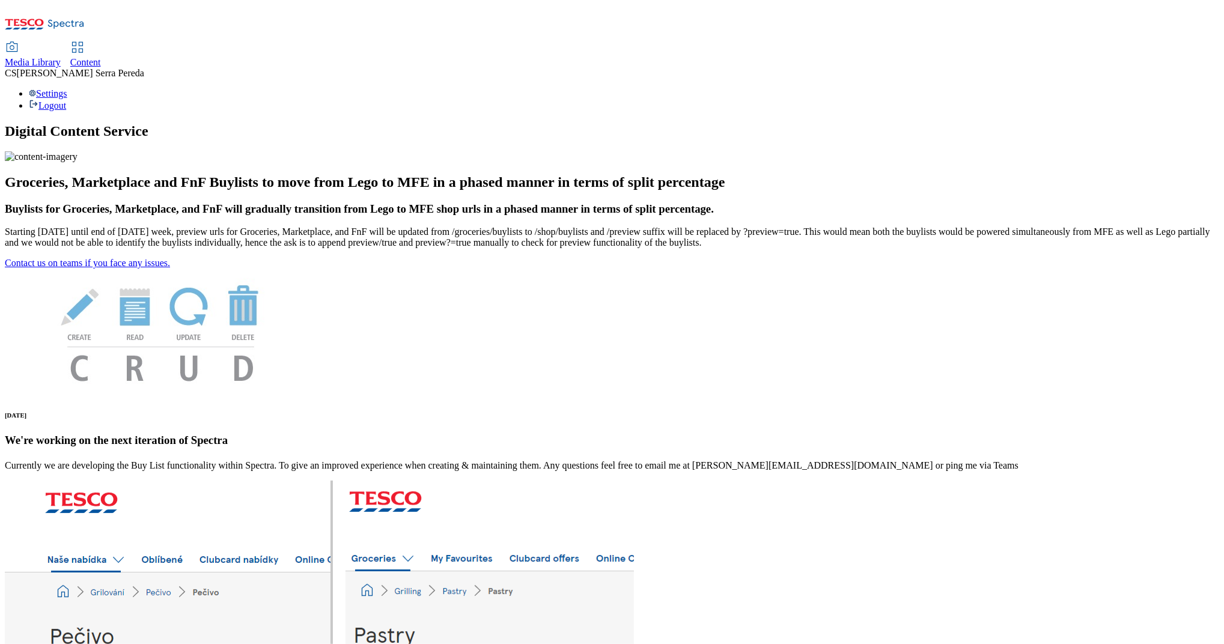
click at [61, 57] on span "Media Library" at bounding box center [33, 62] width 56 height 10
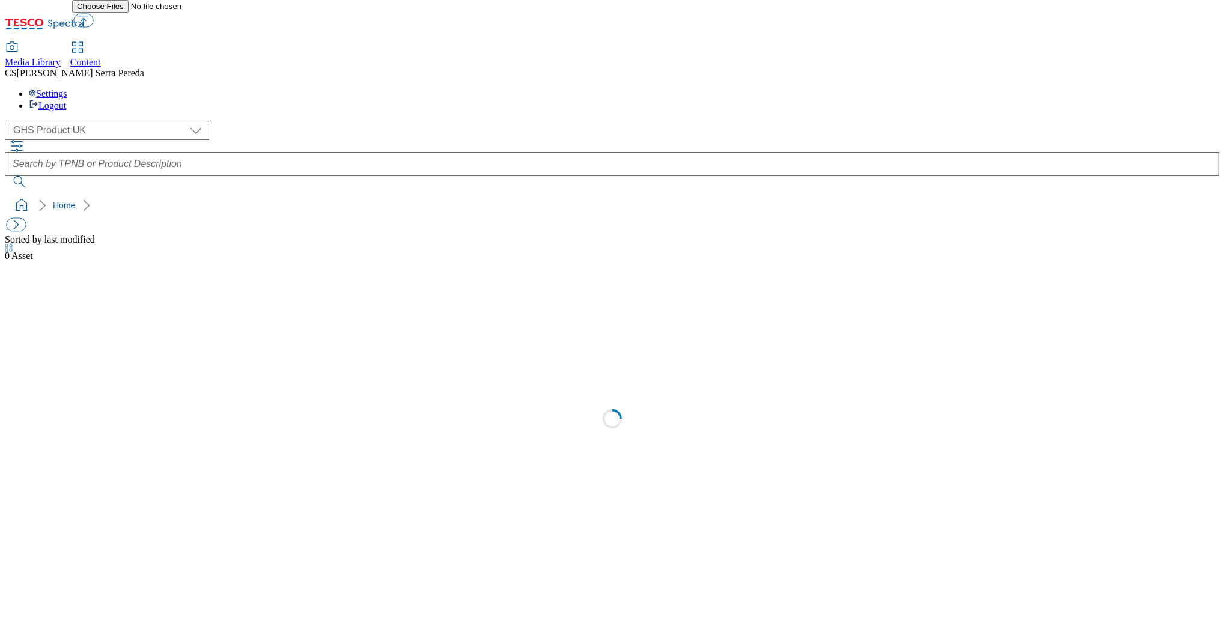
select select "flare-ghs"
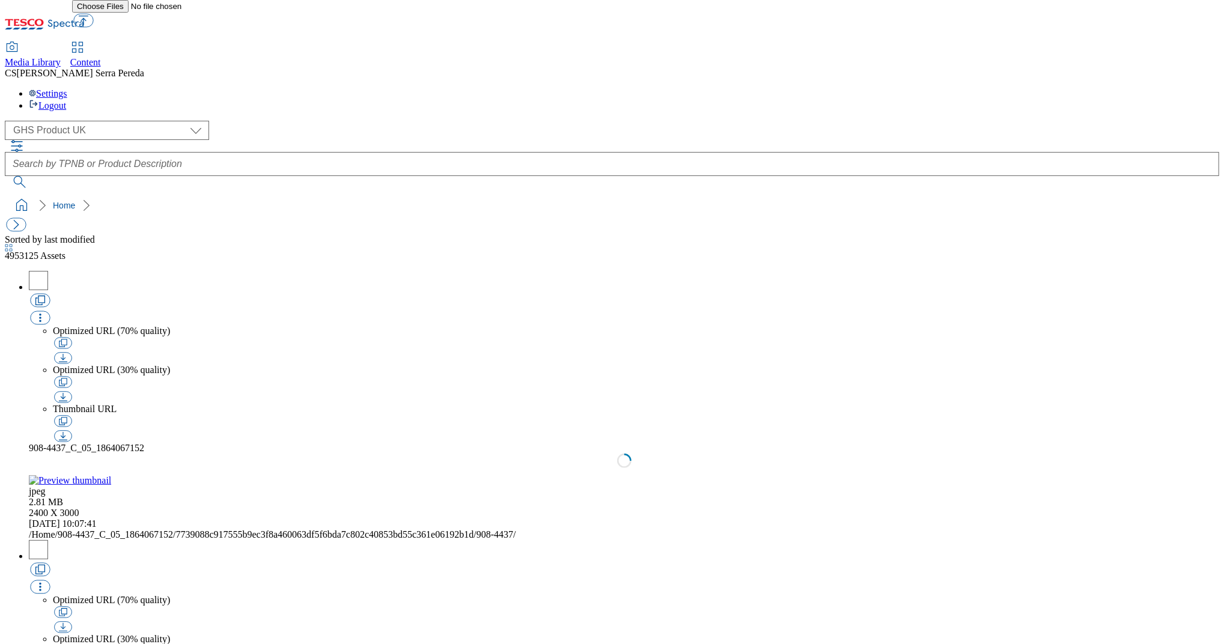
click at [101, 57] on span "Content" at bounding box center [85, 62] width 31 height 10
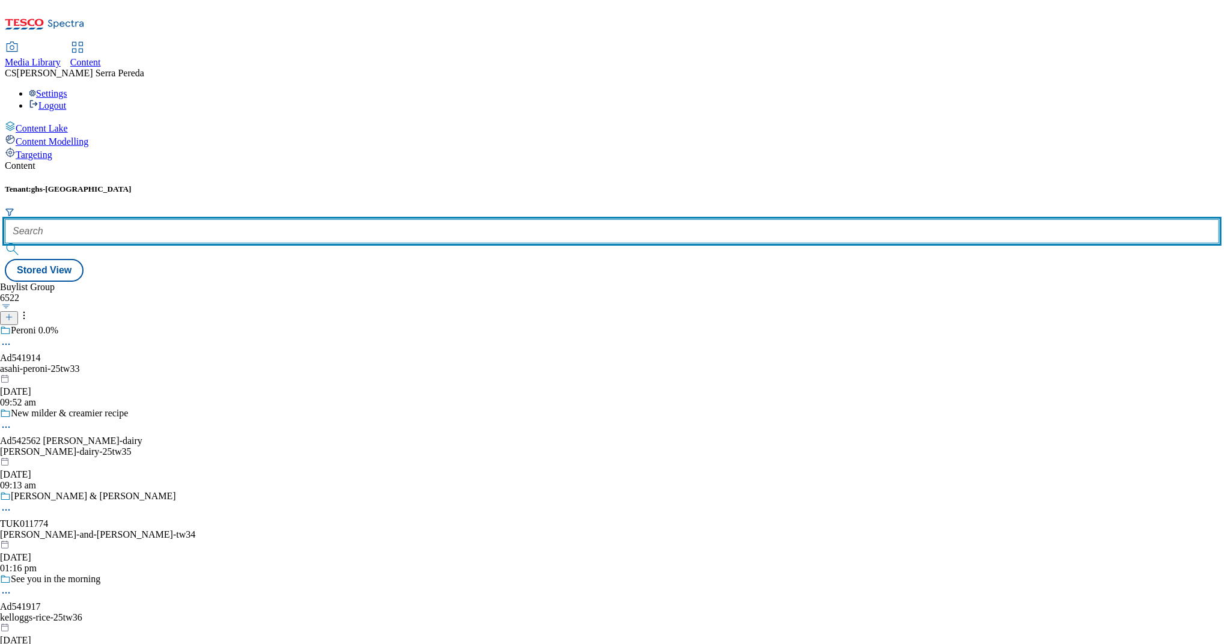
click at [268, 219] on input "text" at bounding box center [612, 231] width 1214 height 24
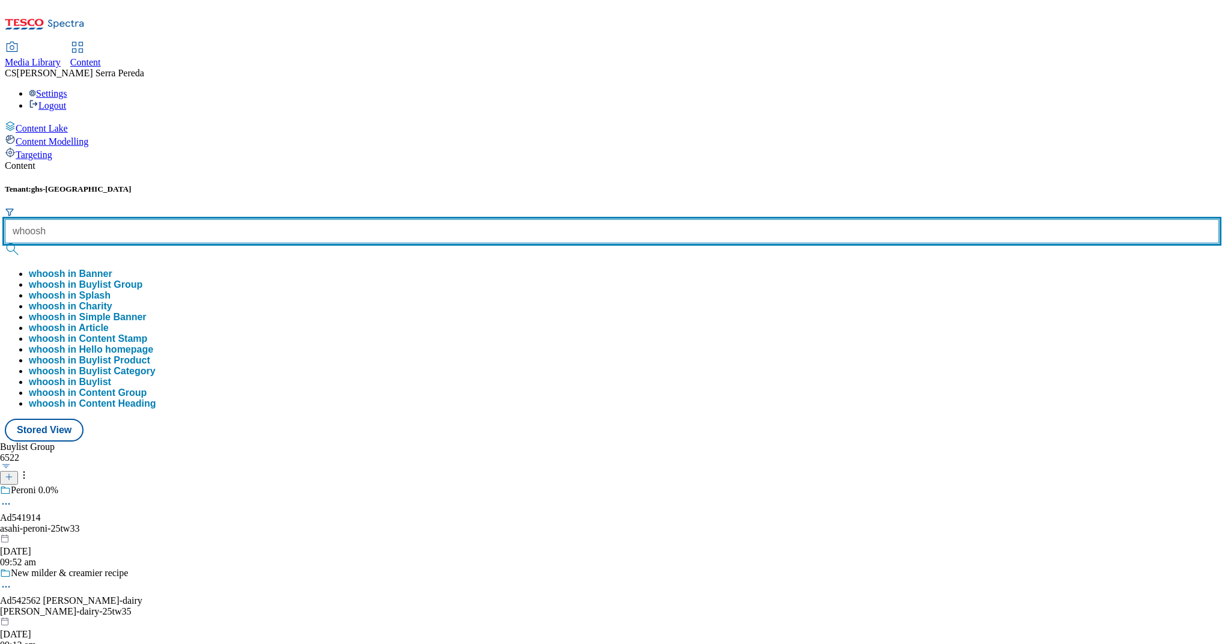
type input "whoosh"
click at [5, 243] on button "submit" at bounding box center [13, 249] width 17 height 12
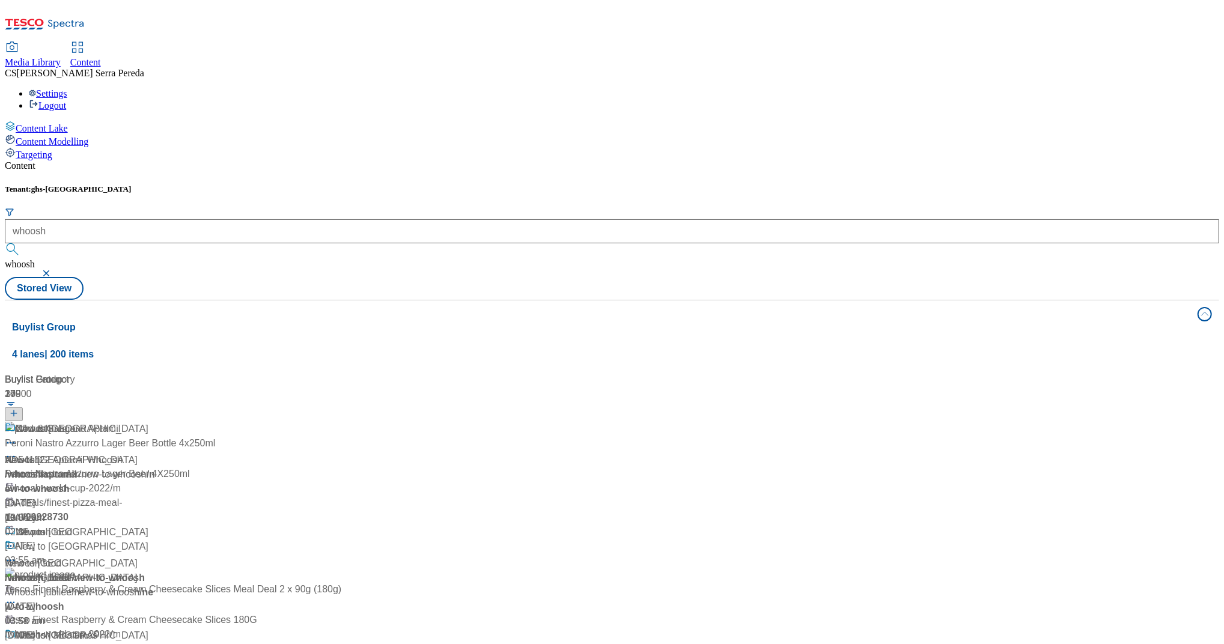
click at [273, 160] on div "Content Tenant: ghs-uk whoosh whoosh Stored View Buylist Group 4 lanes | 200 it…" at bounding box center [612, 491] width 1214 height 663
click at [40, 453] on span "Whoosh" at bounding box center [22, 460] width 35 height 14
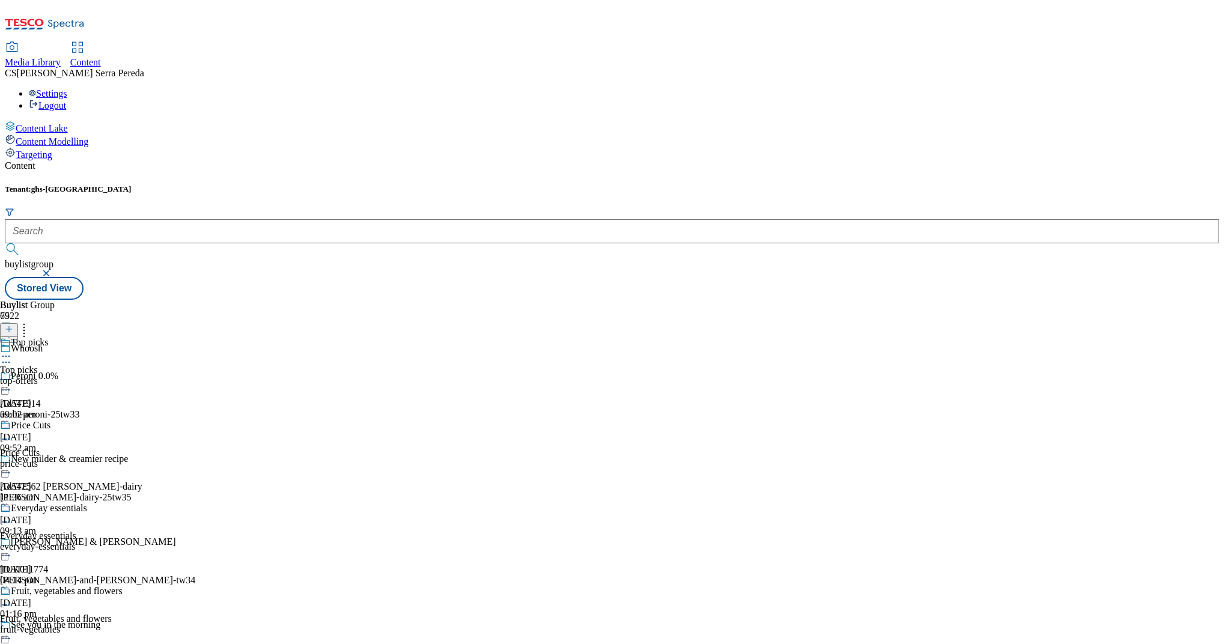
scroll to position [1011, 0]
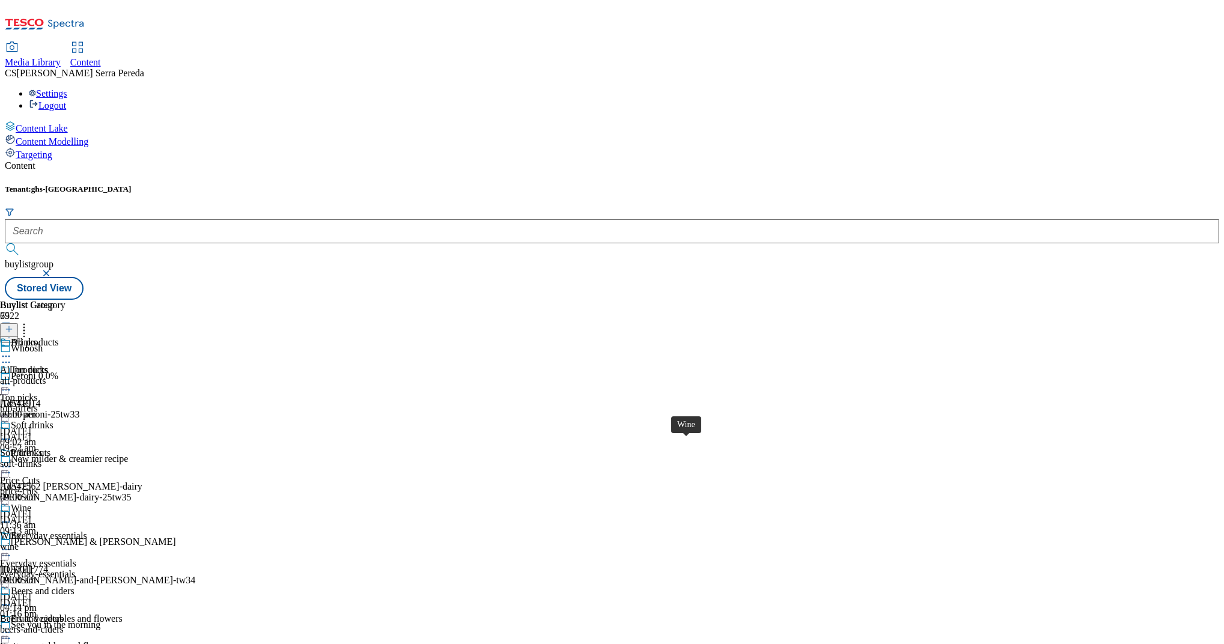
click at [20, 531] on div "Wine" at bounding box center [10, 536] width 20 height 11
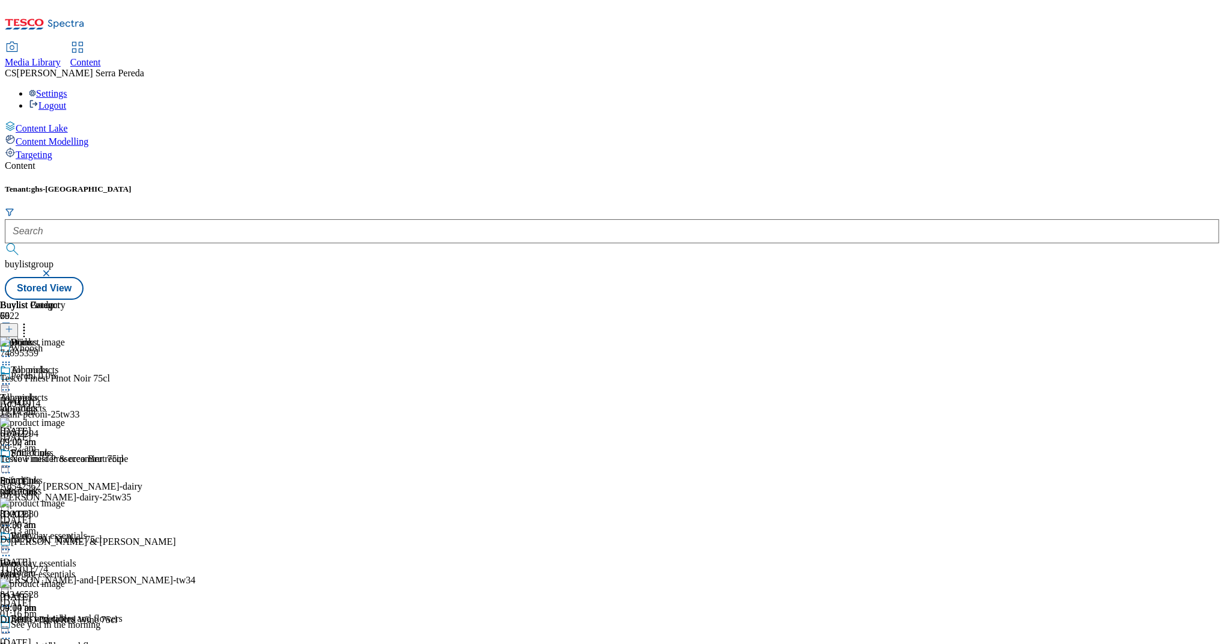
click at [30, 321] on icon at bounding box center [24, 327] width 12 height 12
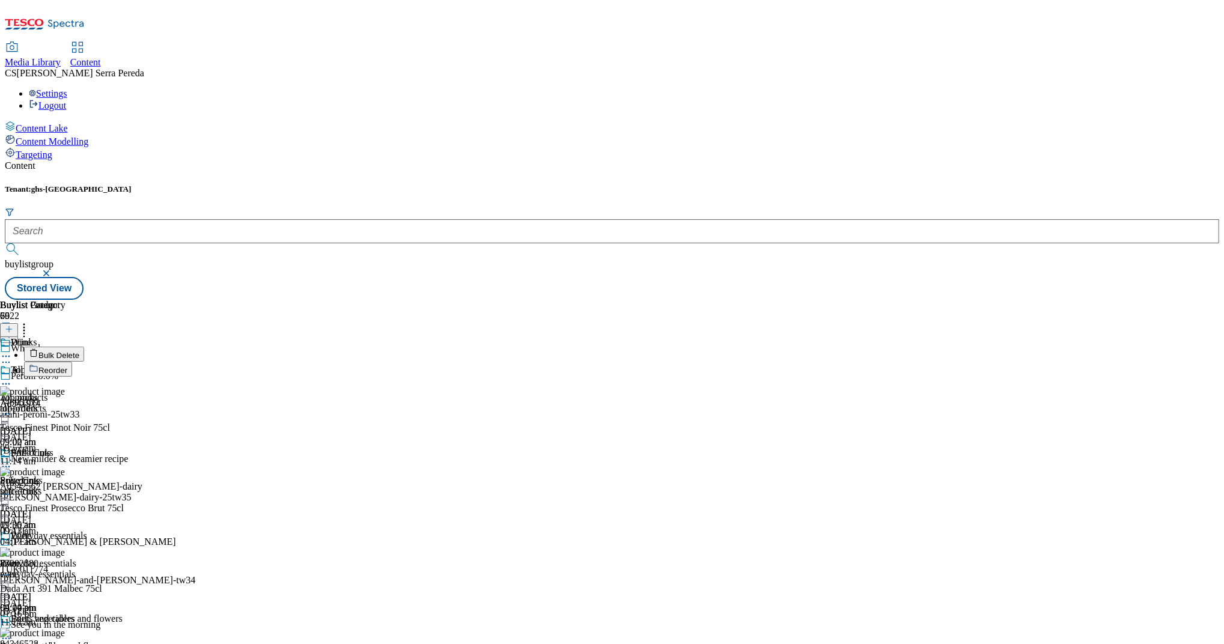
click at [67, 366] on span "Reorder" at bounding box center [52, 370] width 29 height 9
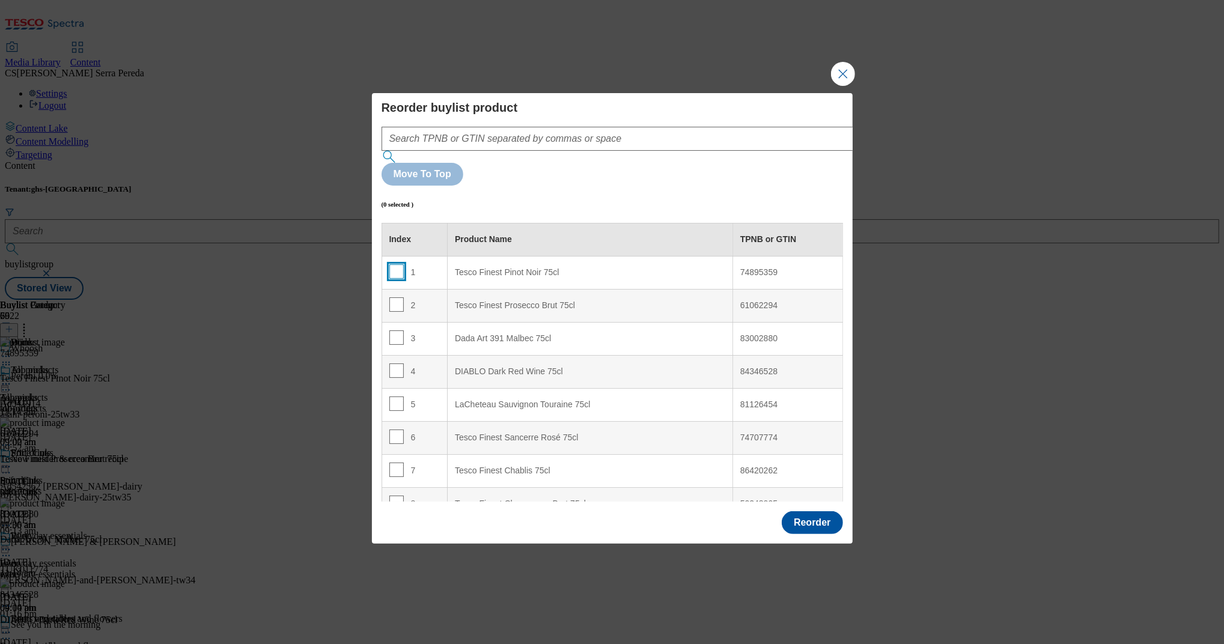
click at [395, 264] on input "Modal" at bounding box center [396, 271] width 14 height 14
checkbox input "true"
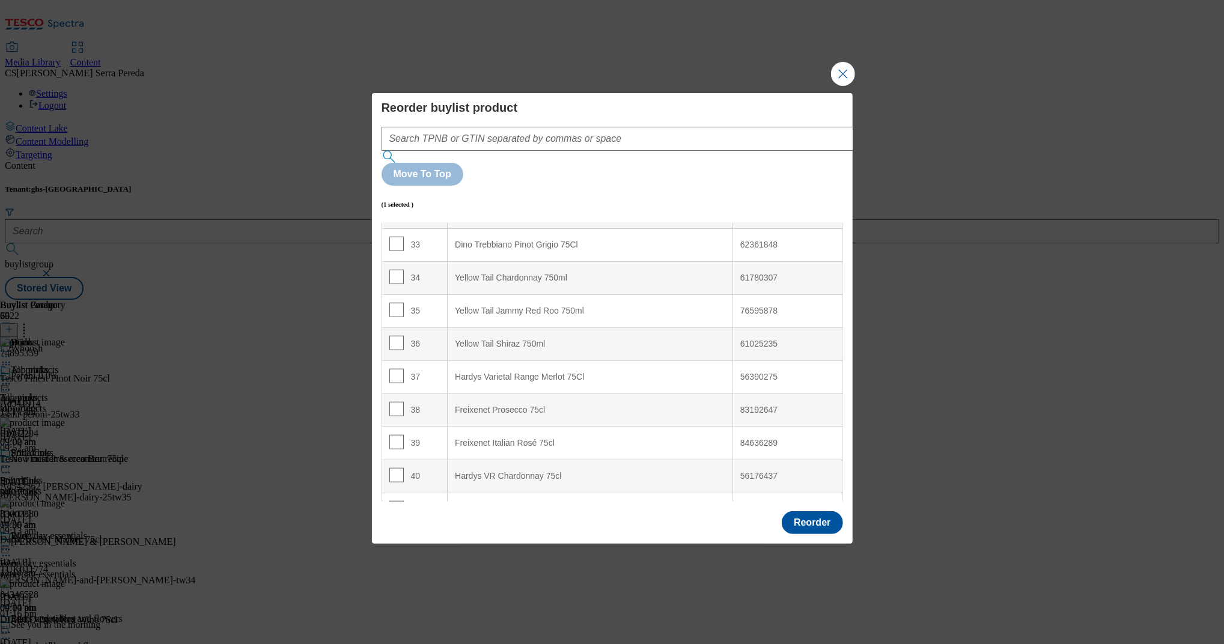
scroll to position [1090, 0]
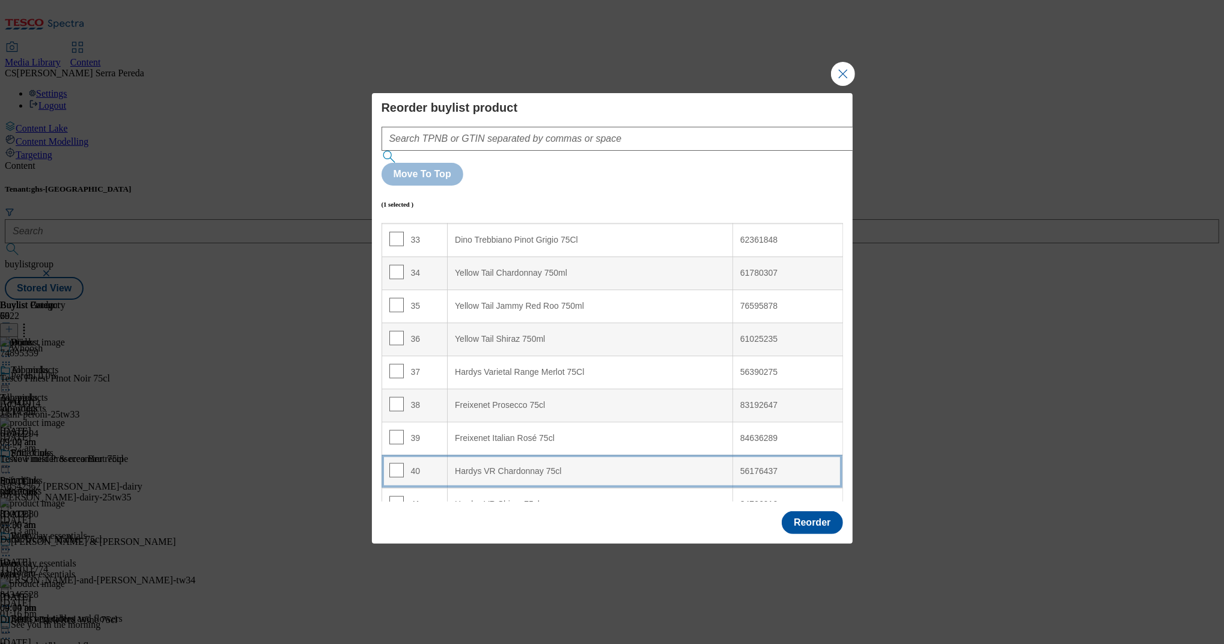
click at [529, 466] on div "Hardys VR Chardonnay 75cl" at bounding box center [590, 471] width 270 height 11
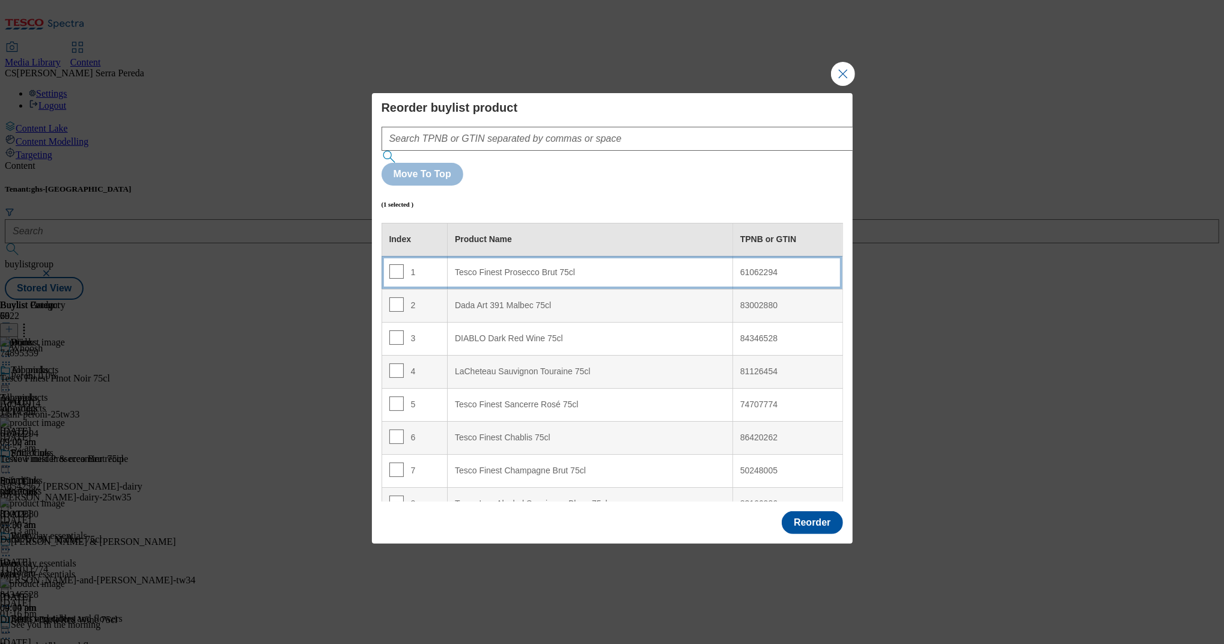
scroll to position [1662, 0]
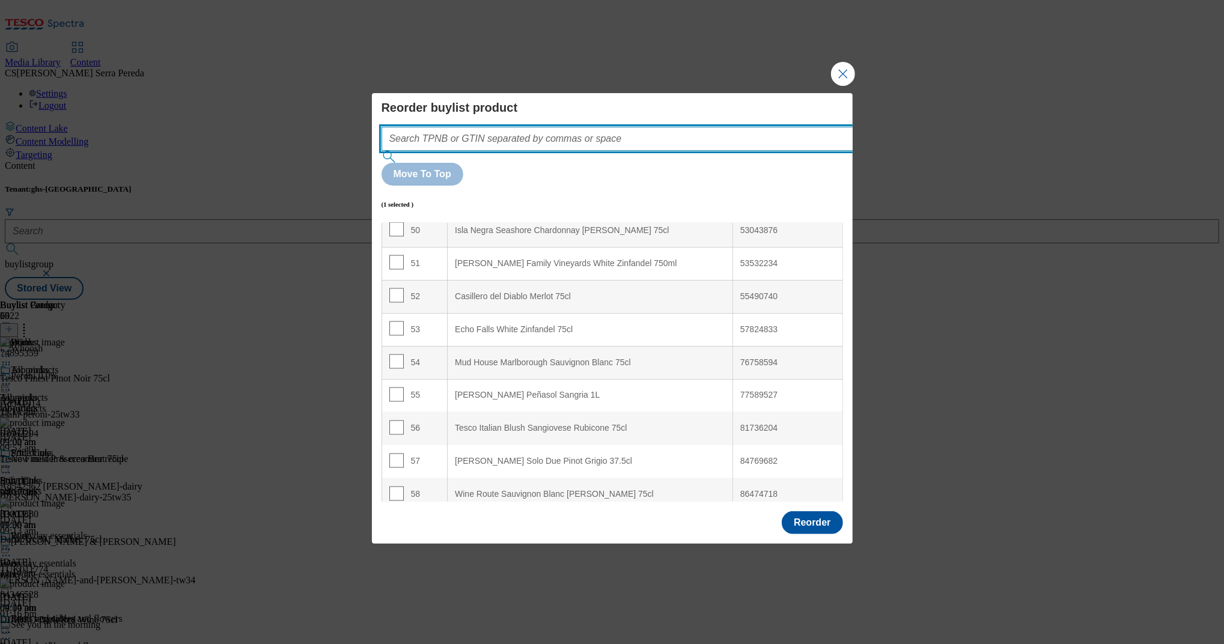
click at [629, 151] on input "Modal" at bounding box center [636, 139] width 508 height 24
paste input "89959665"
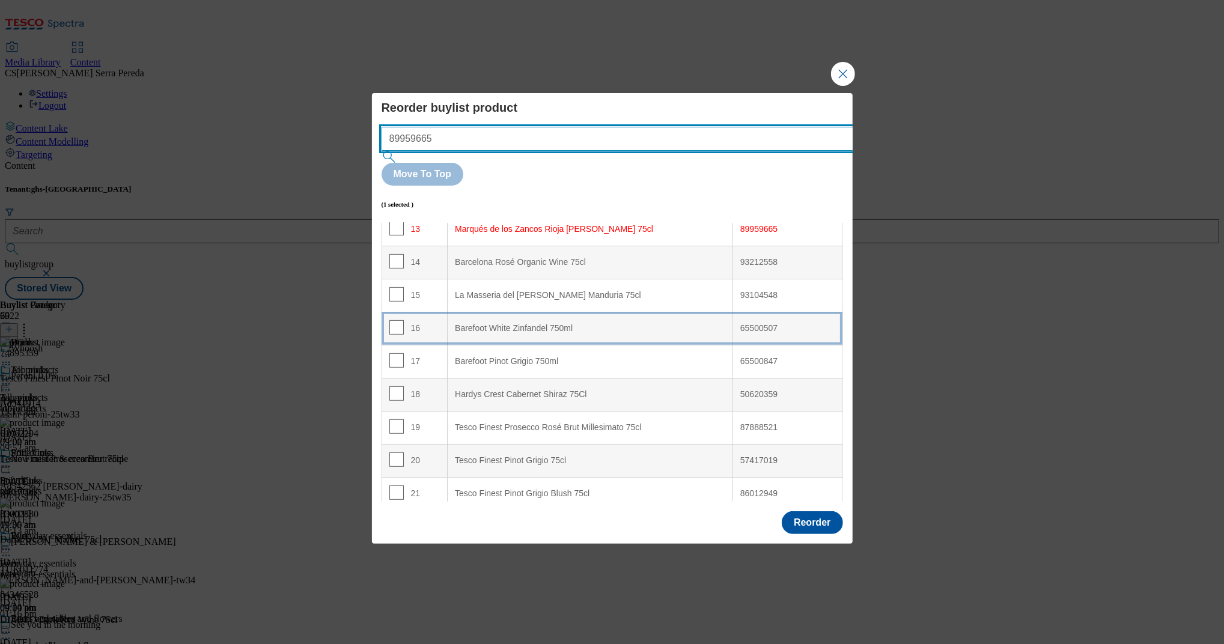
scroll to position [381, 0]
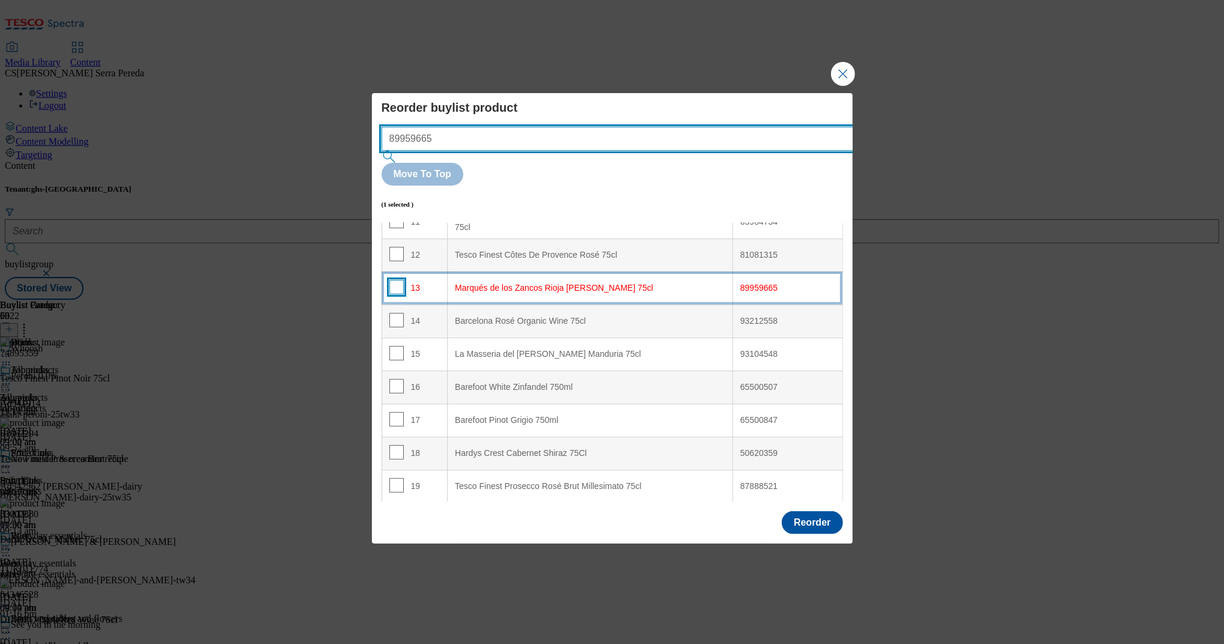
type input "89959665"
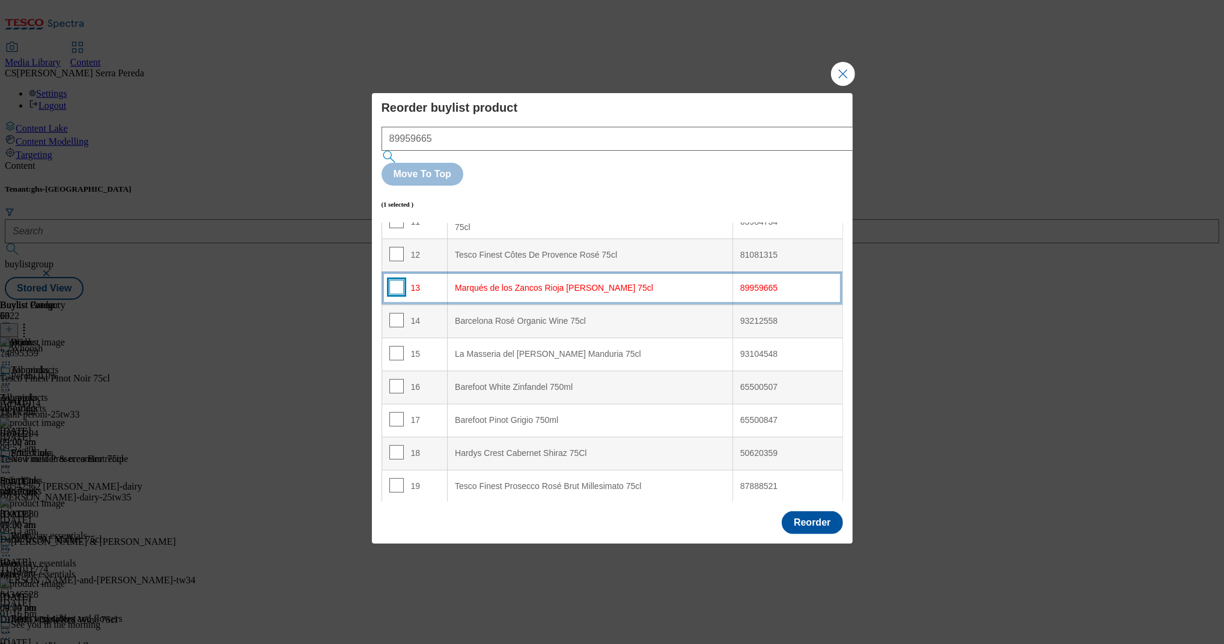
click at [398, 280] on input "Modal" at bounding box center [396, 287] width 14 height 14
checkbox input "true"
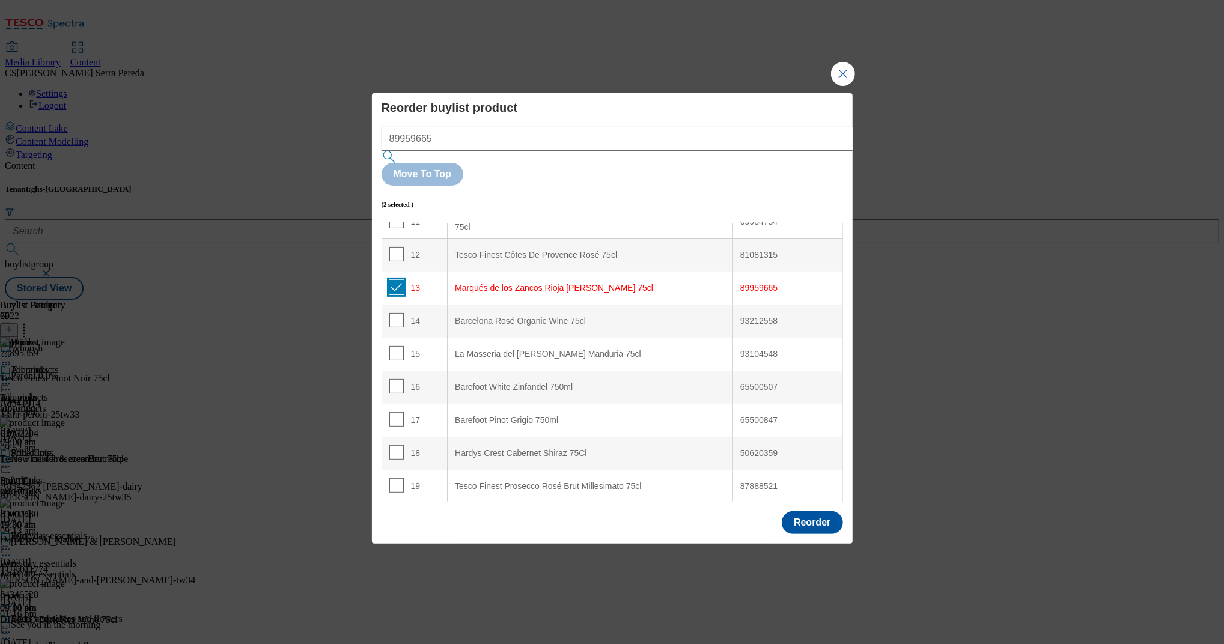
scroll to position [0, 0]
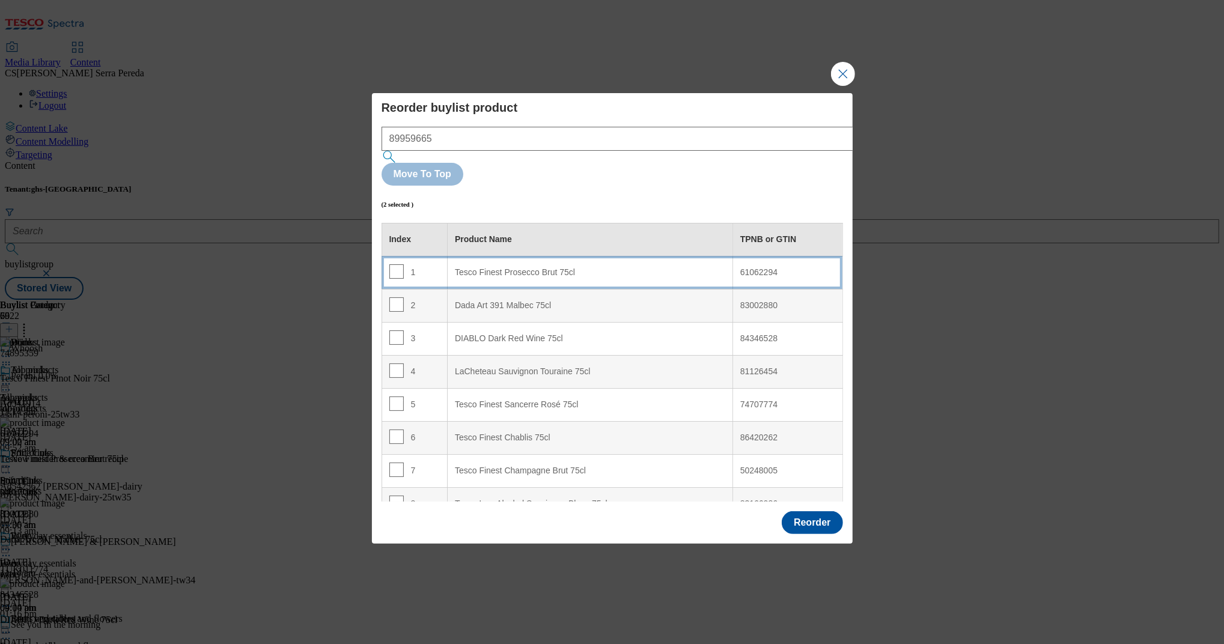
click at [507, 267] on div "Tesco Finest Prosecco Brut 75cl" at bounding box center [590, 272] width 270 height 11
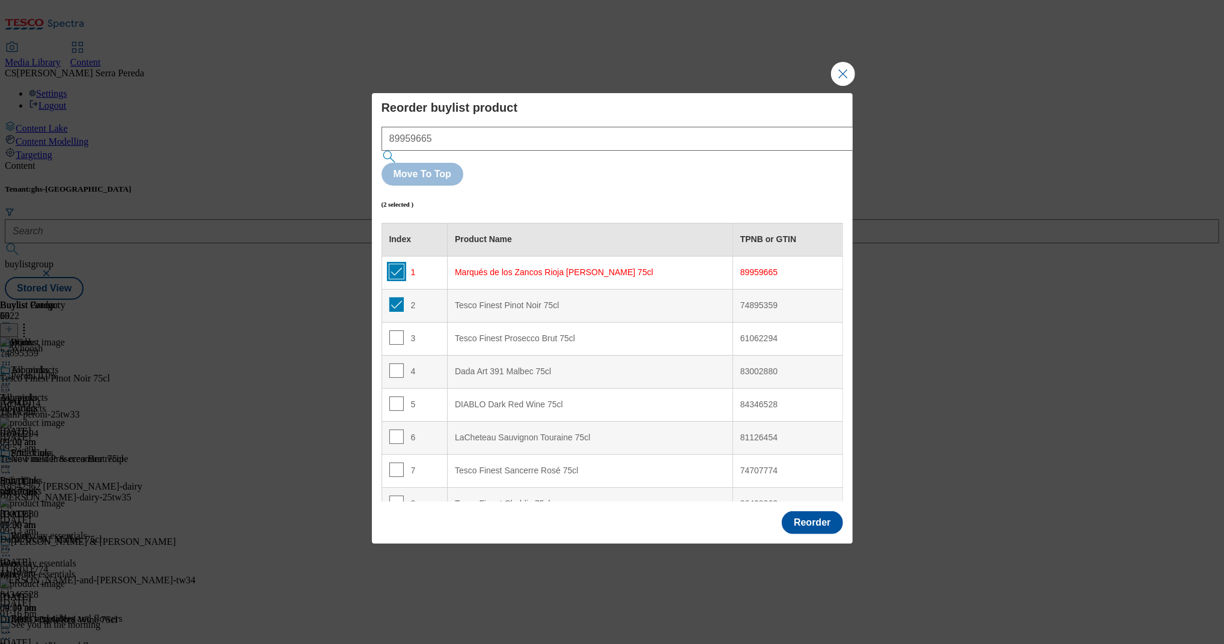
click at [393, 264] on input "Modal" at bounding box center [396, 271] width 14 height 14
checkbox input "false"
click at [393, 297] on input "Modal" at bounding box center [396, 304] width 14 height 14
click at [392, 297] on input "Modal" at bounding box center [396, 304] width 14 height 14
checkbox input "true"
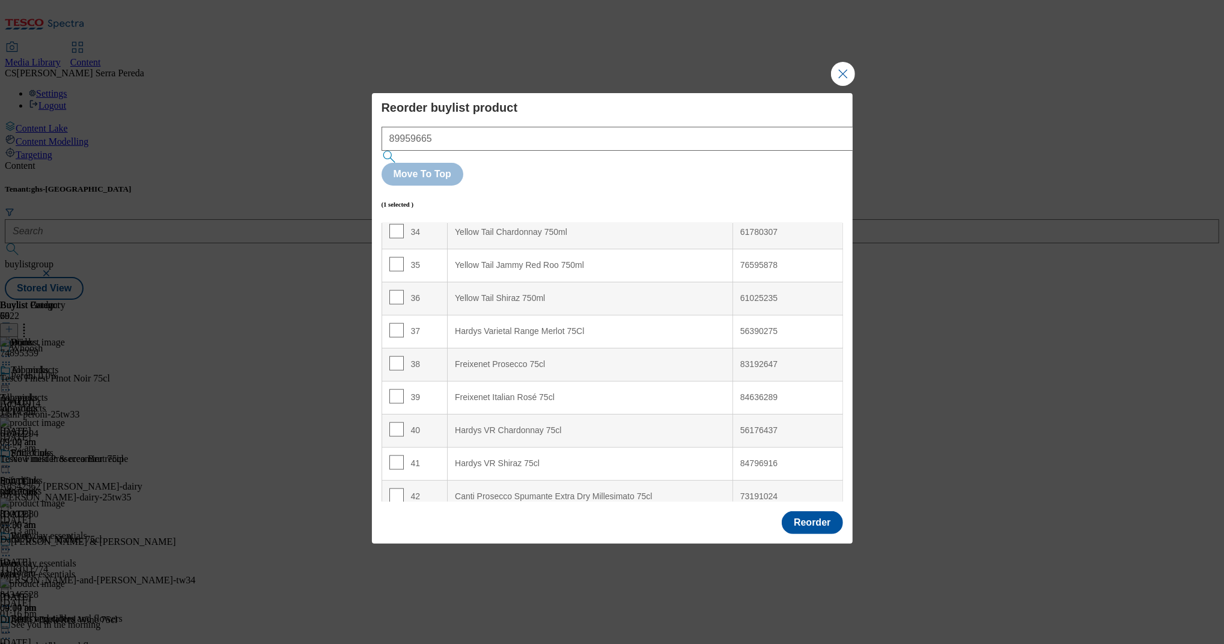
scroll to position [1132, 0]
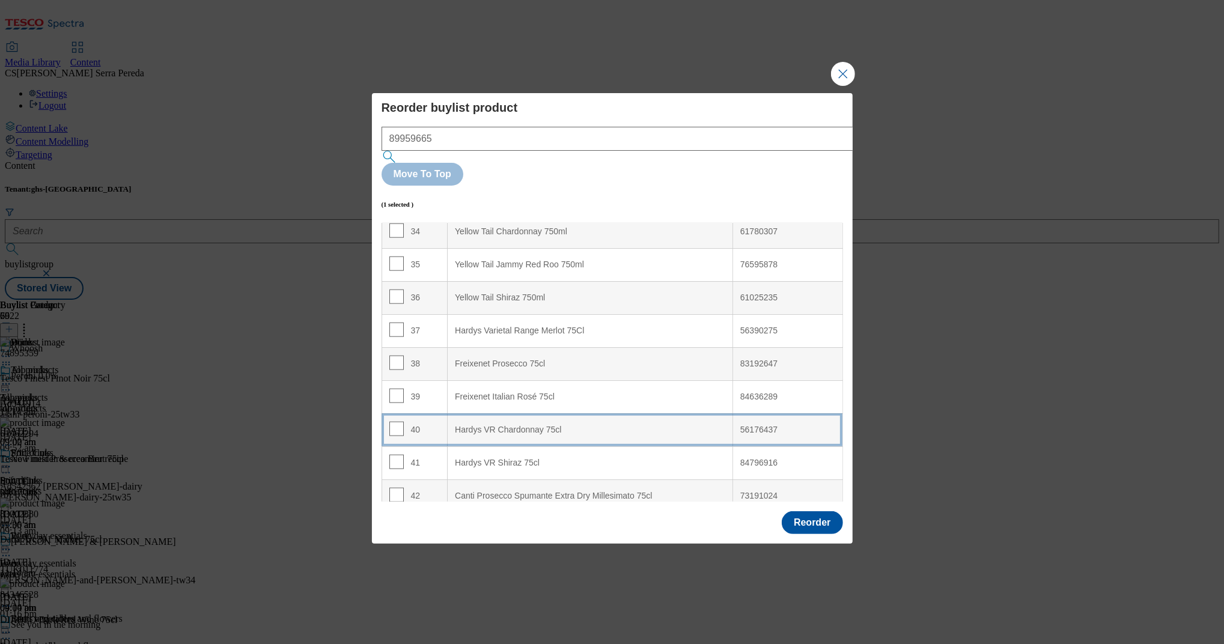
click at [556, 425] on div "Hardys VR Chardonnay 75cl" at bounding box center [590, 430] width 270 height 11
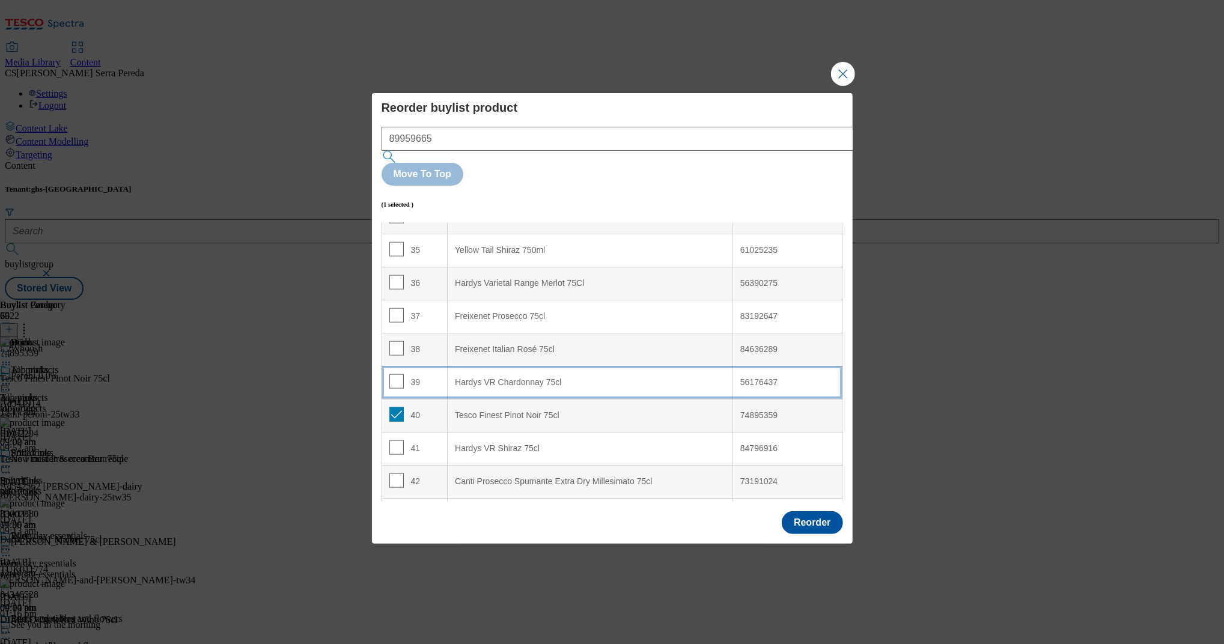
scroll to position [1147, 0]
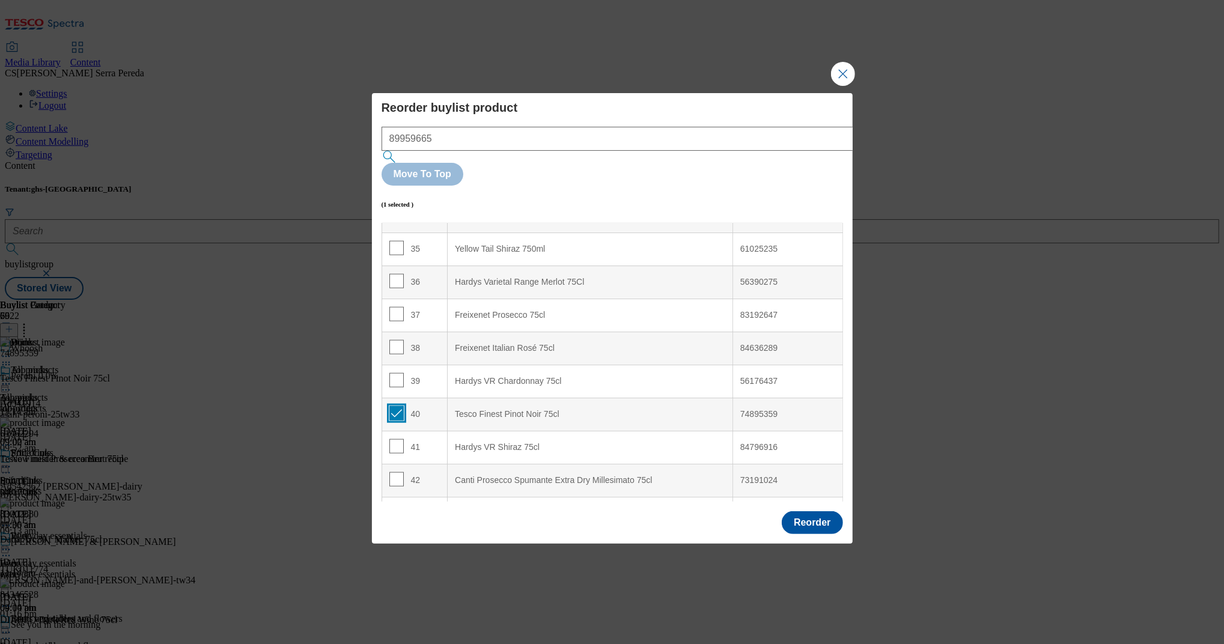
click at [391, 406] on input "Modal" at bounding box center [396, 413] width 14 height 14
checkbox input "false"
click at [394, 439] on input "Modal" at bounding box center [396, 446] width 14 height 14
checkbox input "true"
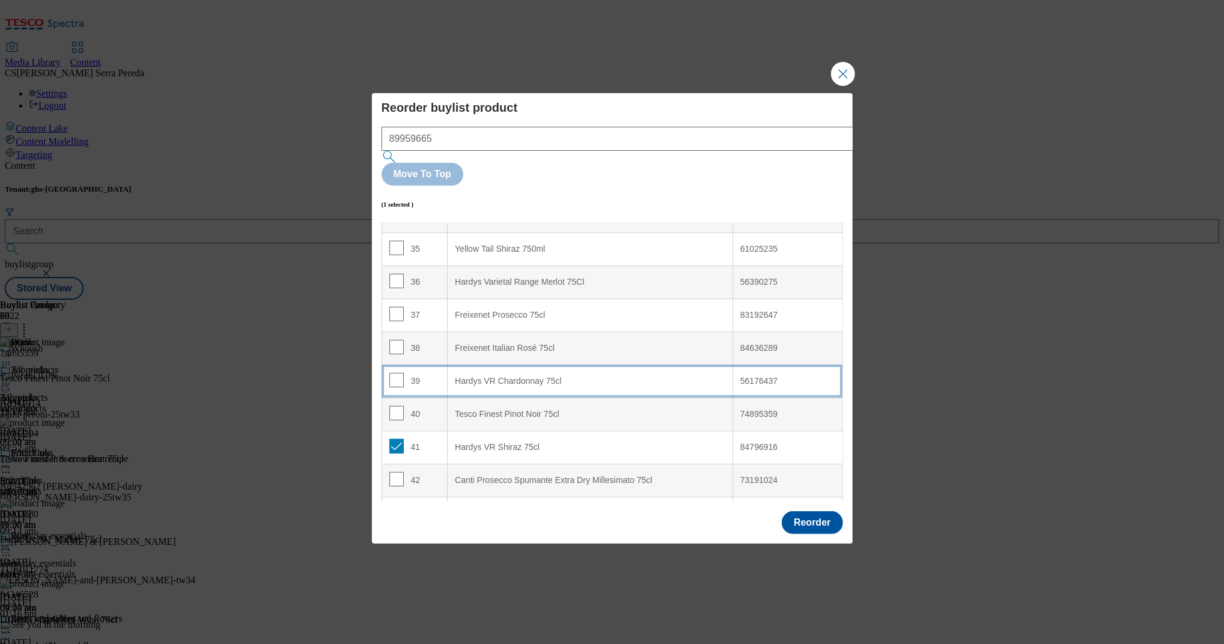
click at [514, 376] on div "Hardys VR Chardonnay 75cl" at bounding box center [590, 381] width 270 height 11
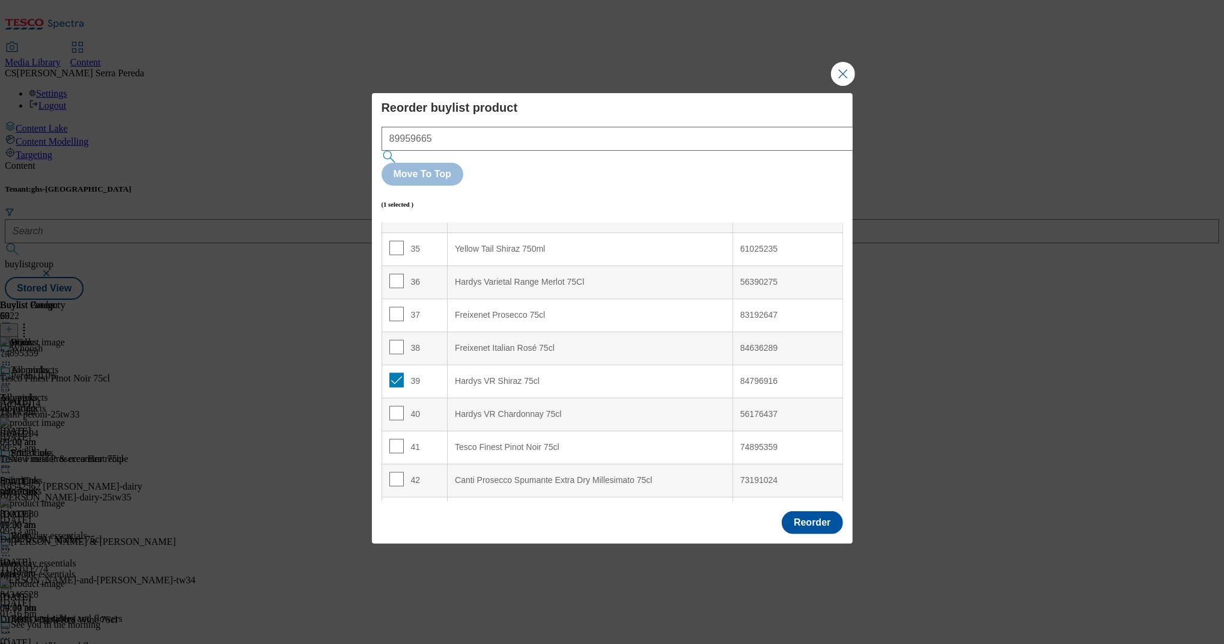
scroll to position [736, 0]
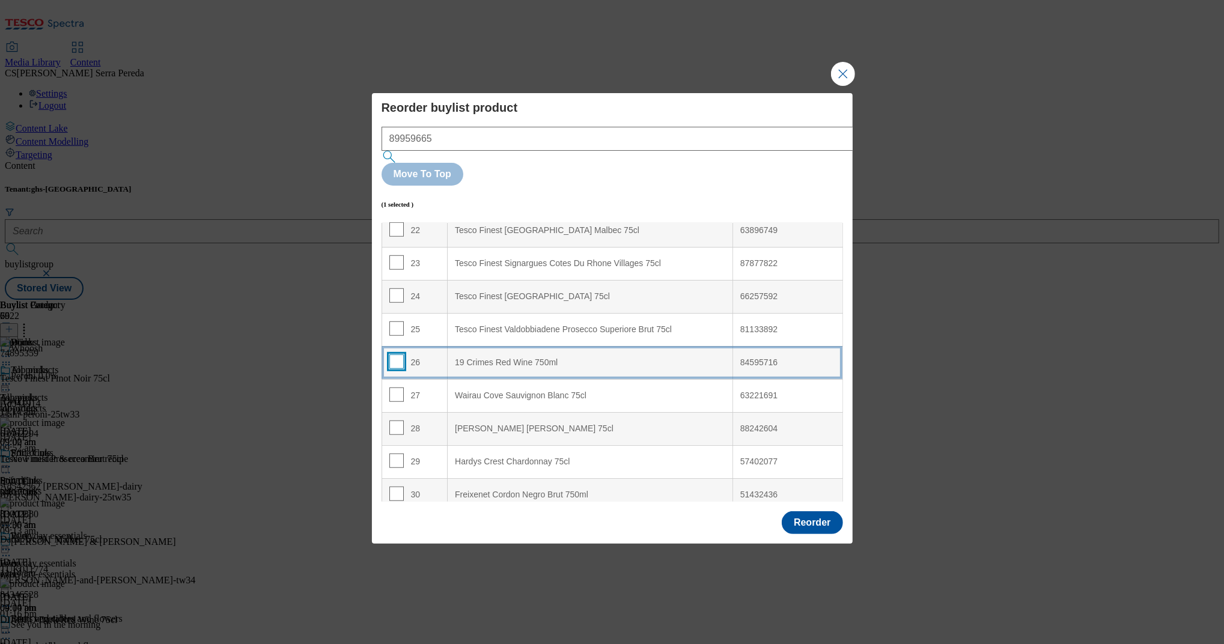
click at [392, 355] on input "Modal" at bounding box center [396, 362] width 14 height 14
checkbox input "true"
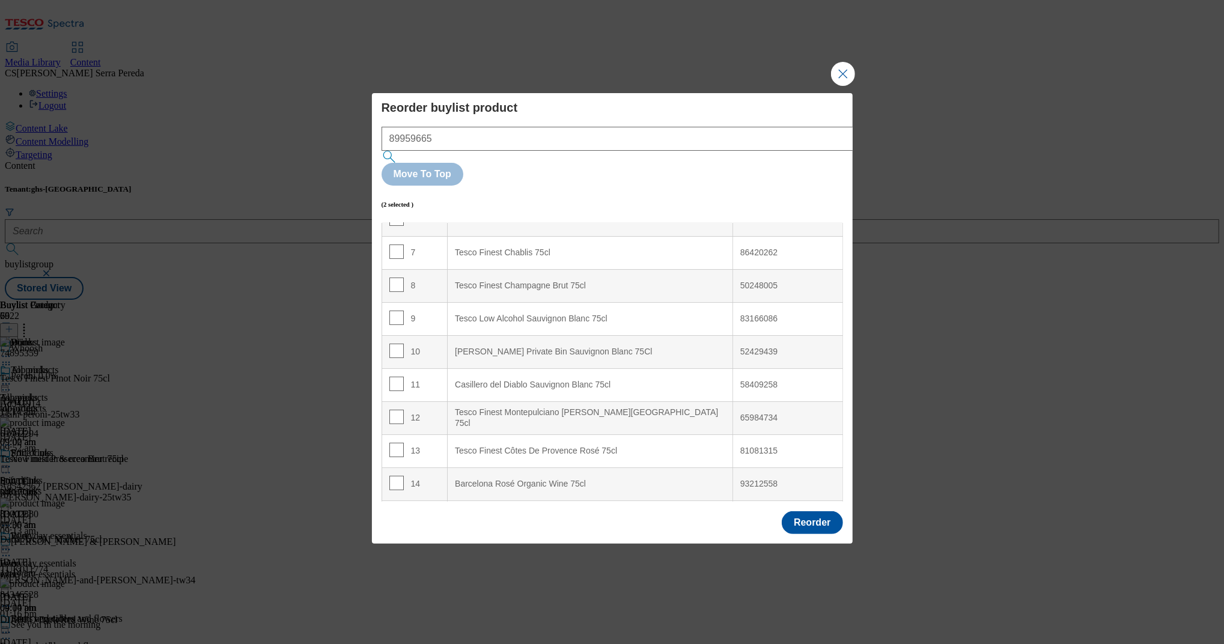
scroll to position [219, 0]
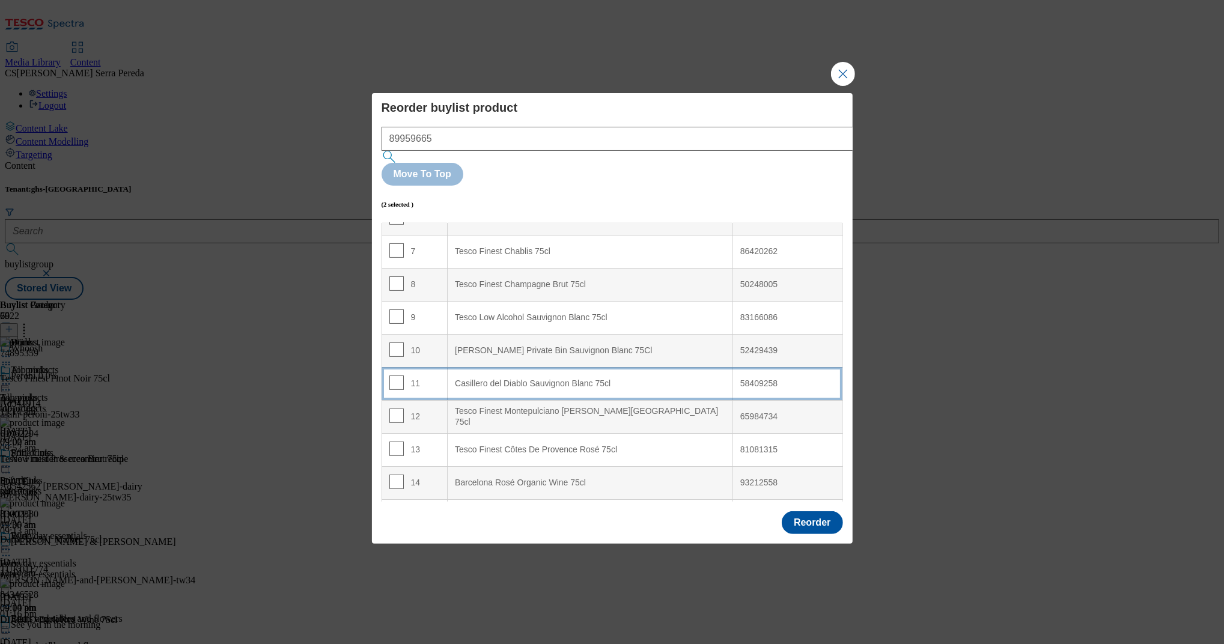
click at [503, 379] on div "Casillero del Diablo Sauvignon Blanc 75cl" at bounding box center [590, 384] width 270 height 11
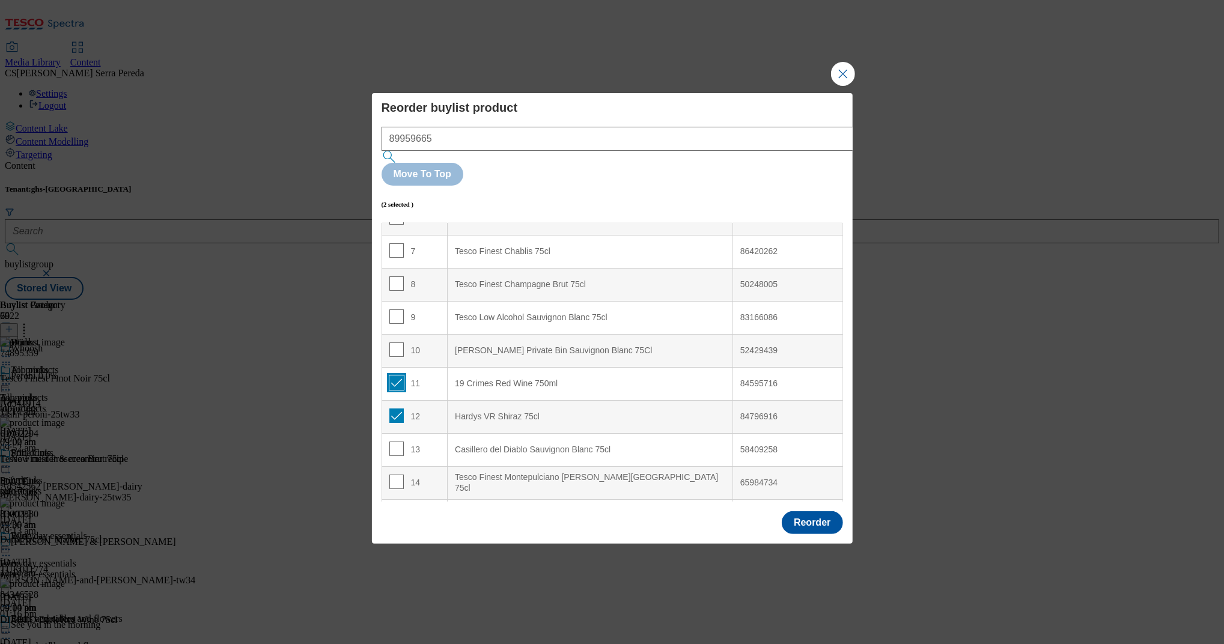
click at [398, 376] on input "Modal" at bounding box center [396, 383] width 14 height 14
checkbox input "false"
click at [398, 409] on input "Modal" at bounding box center [396, 416] width 14 height 14
click at [397, 409] on input "Modal" at bounding box center [396, 416] width 14 height 14
checkbox input "true"
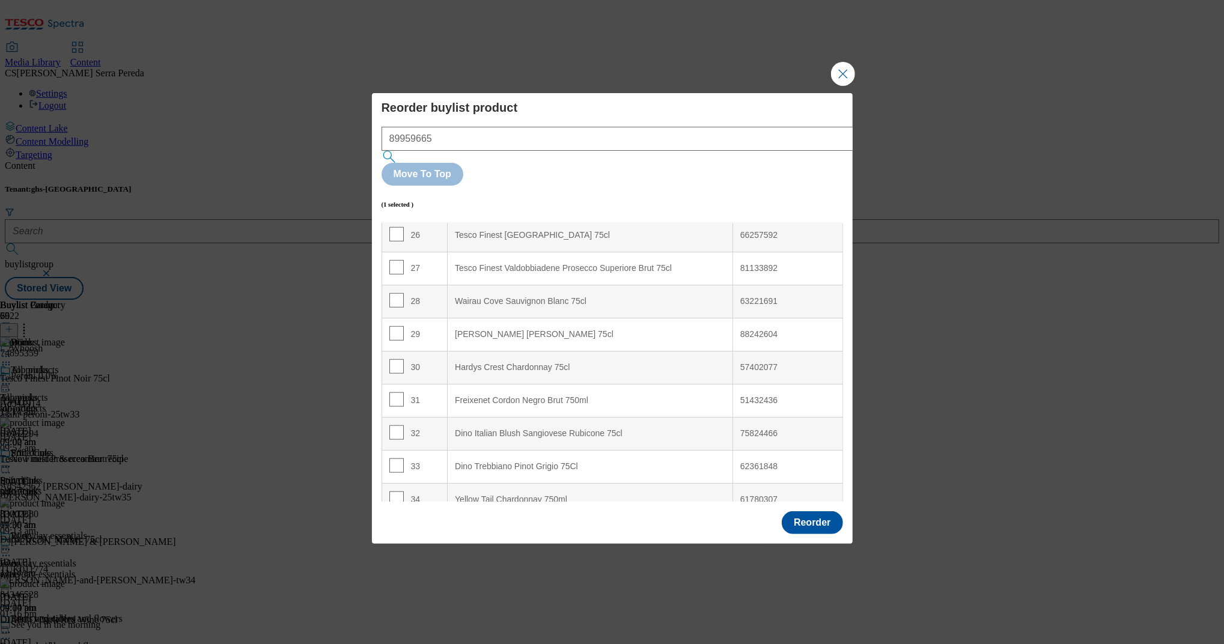
scroll to position [869, 0]
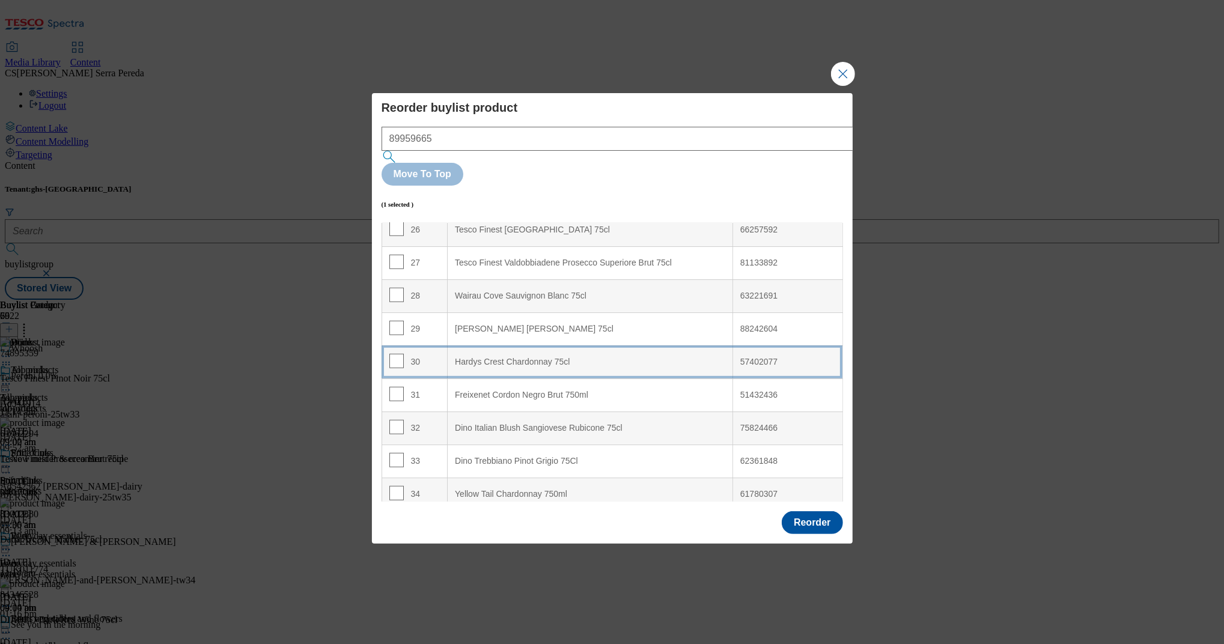
click at [581, 357] on div "Hardys Crest Chardonnay 75cl" at bounding box center [590, 362] width 270 height 11
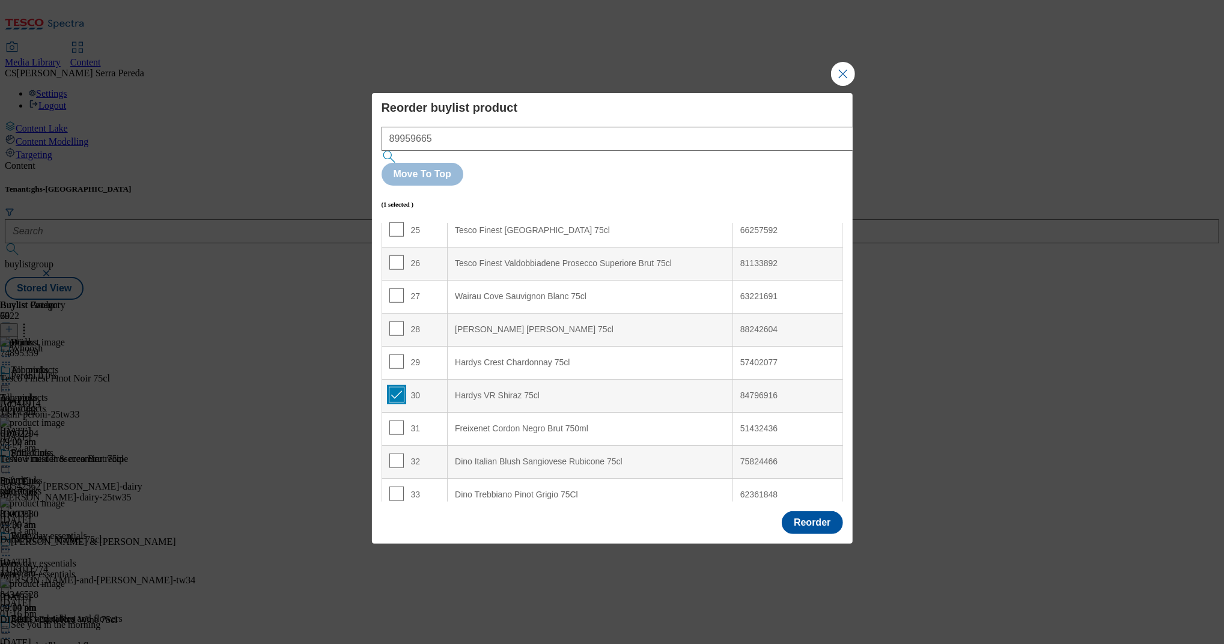
click at [392, 388] on input "Modal" at bounding box center [396, 395] width 14 height 14
checkbox input "false"
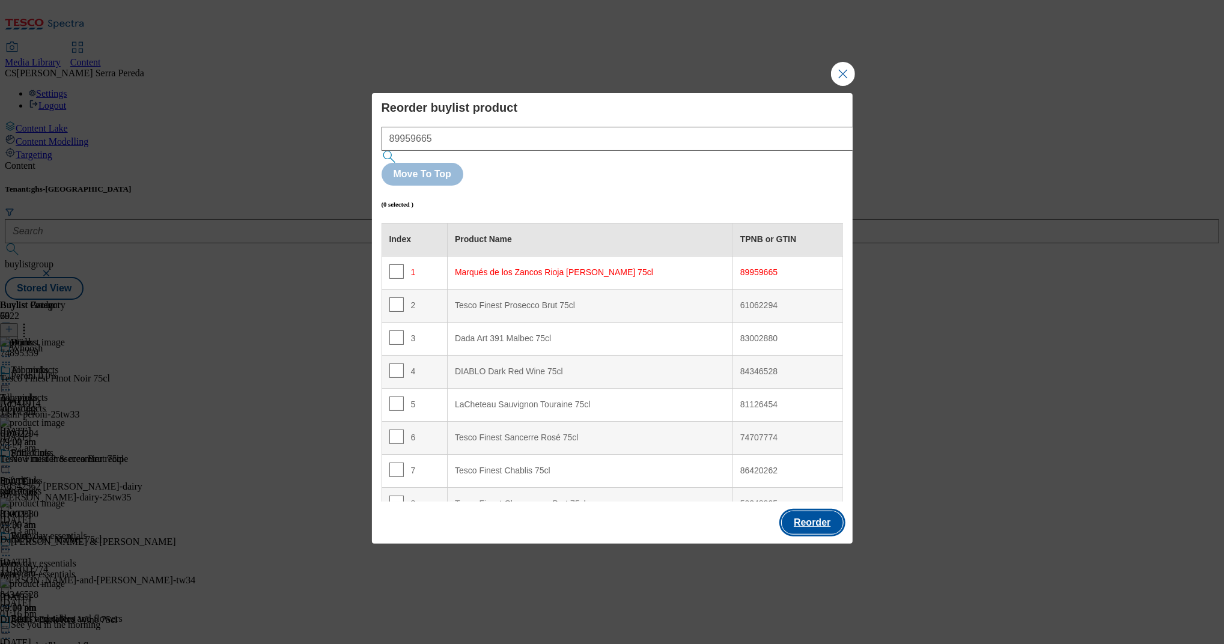
click at [820, 511] on button "Reorder" at bounding box center [812, 522] width 61 height 23
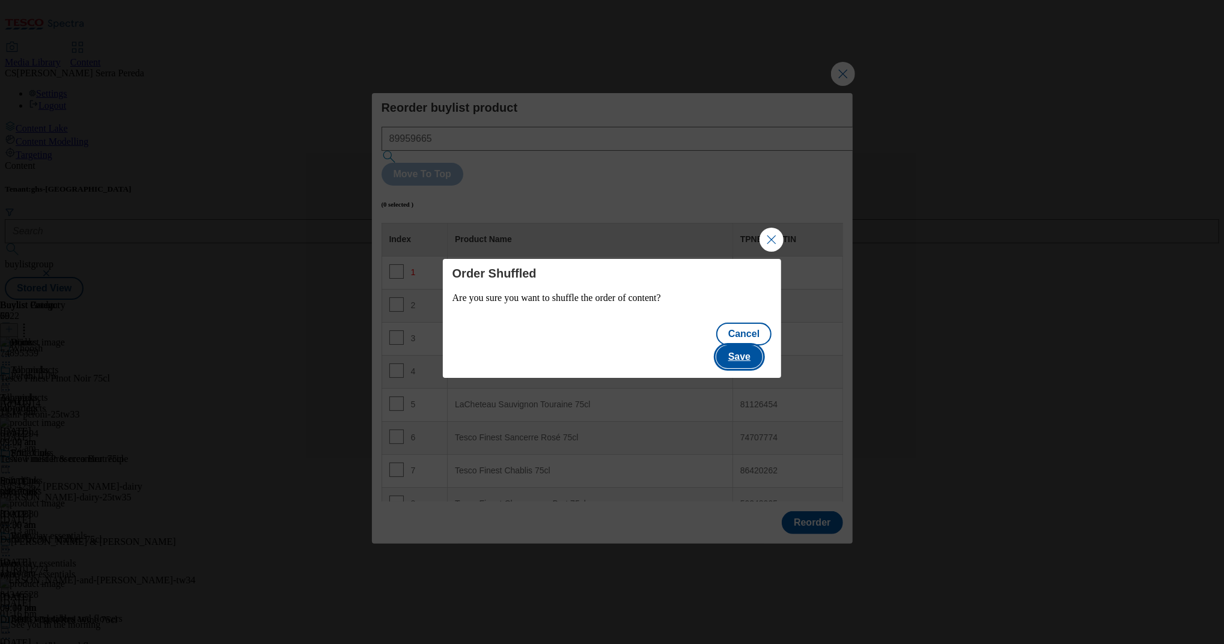
click at [755, 358] on button "Save" at bounding box center [739, 357] width 46 height 23
